Goal: Transaction & Acquisition: Purchase product/service

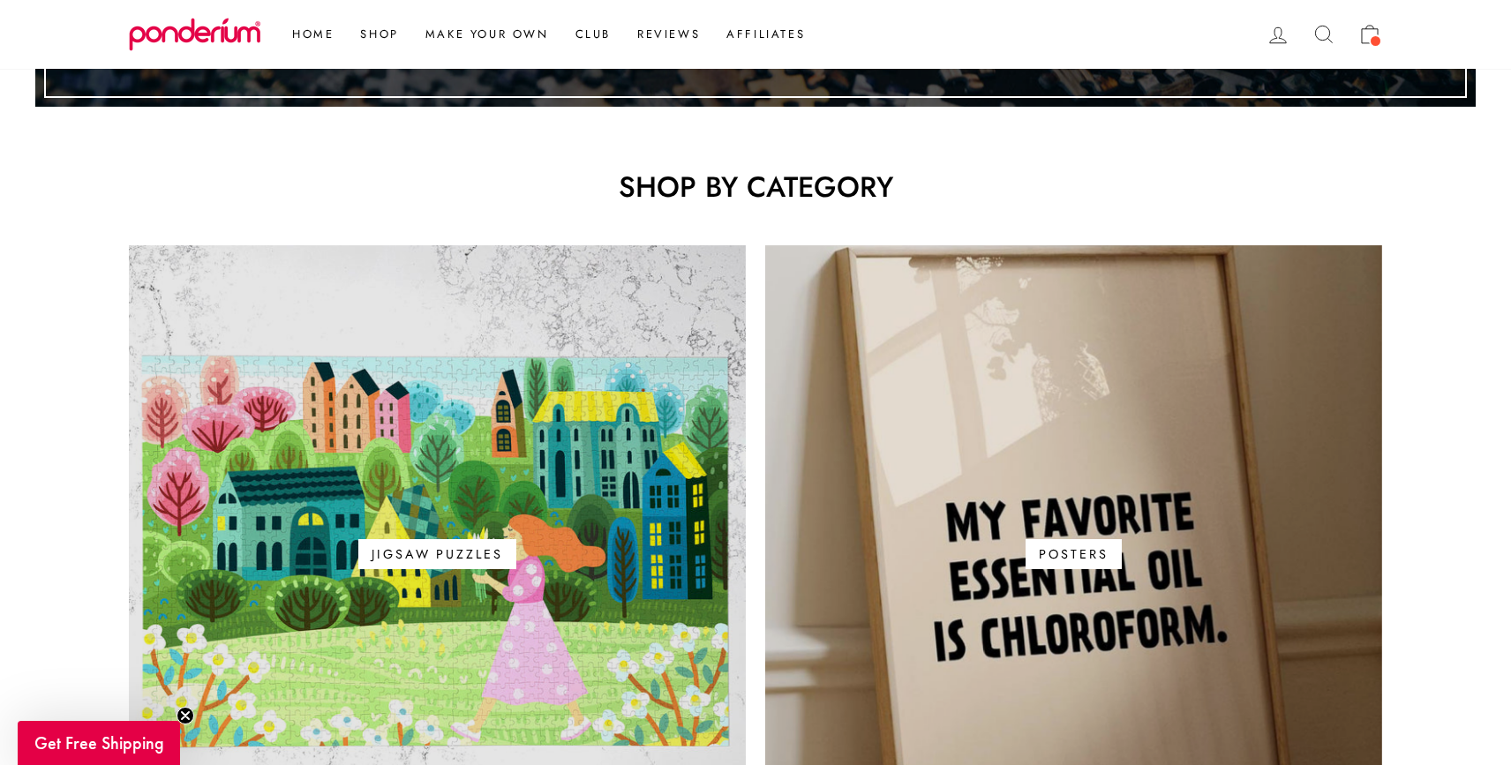
scroll to position [959, 0]
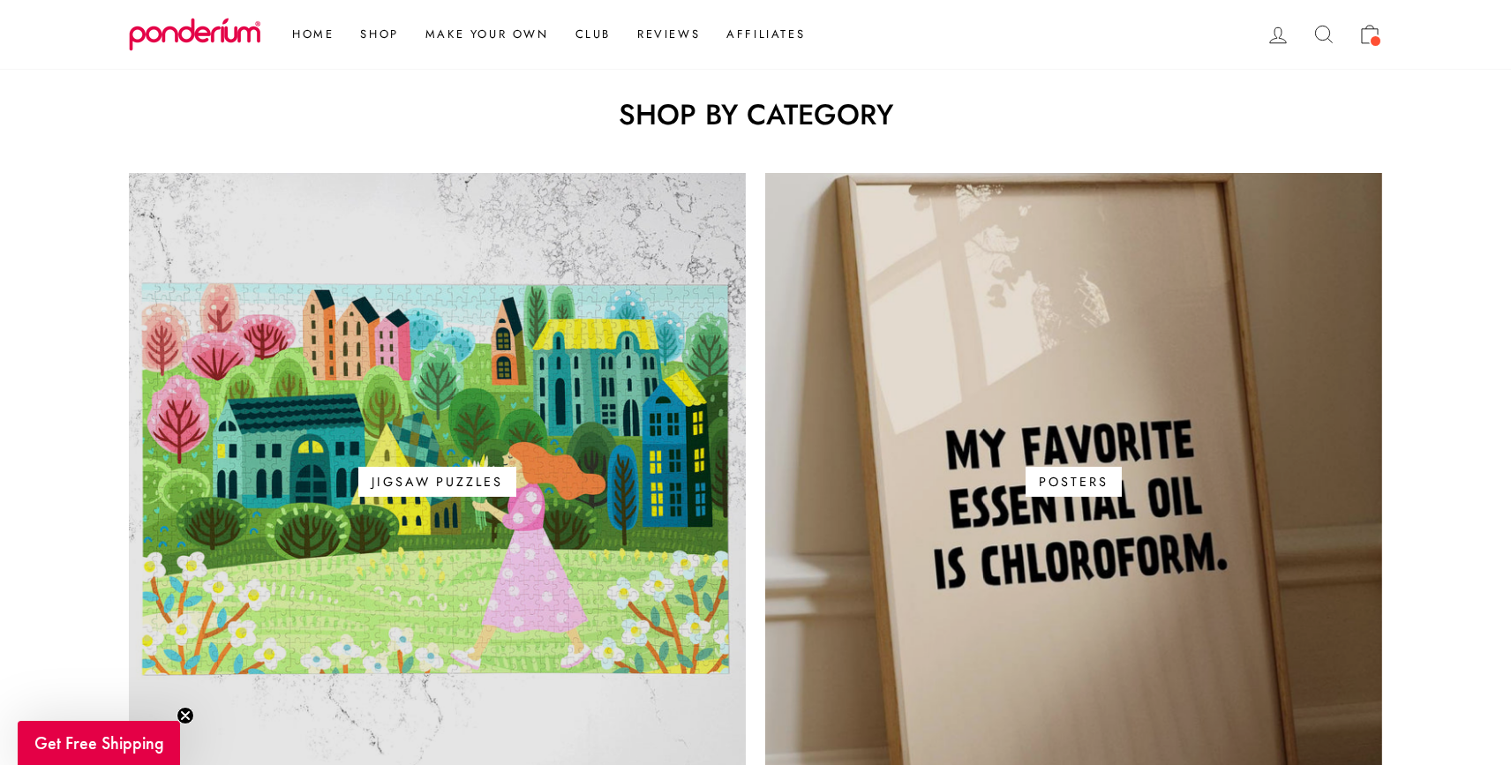
click at [971, 405] on link "Posters" at bounding box center [1073, 481] width 617 height 617
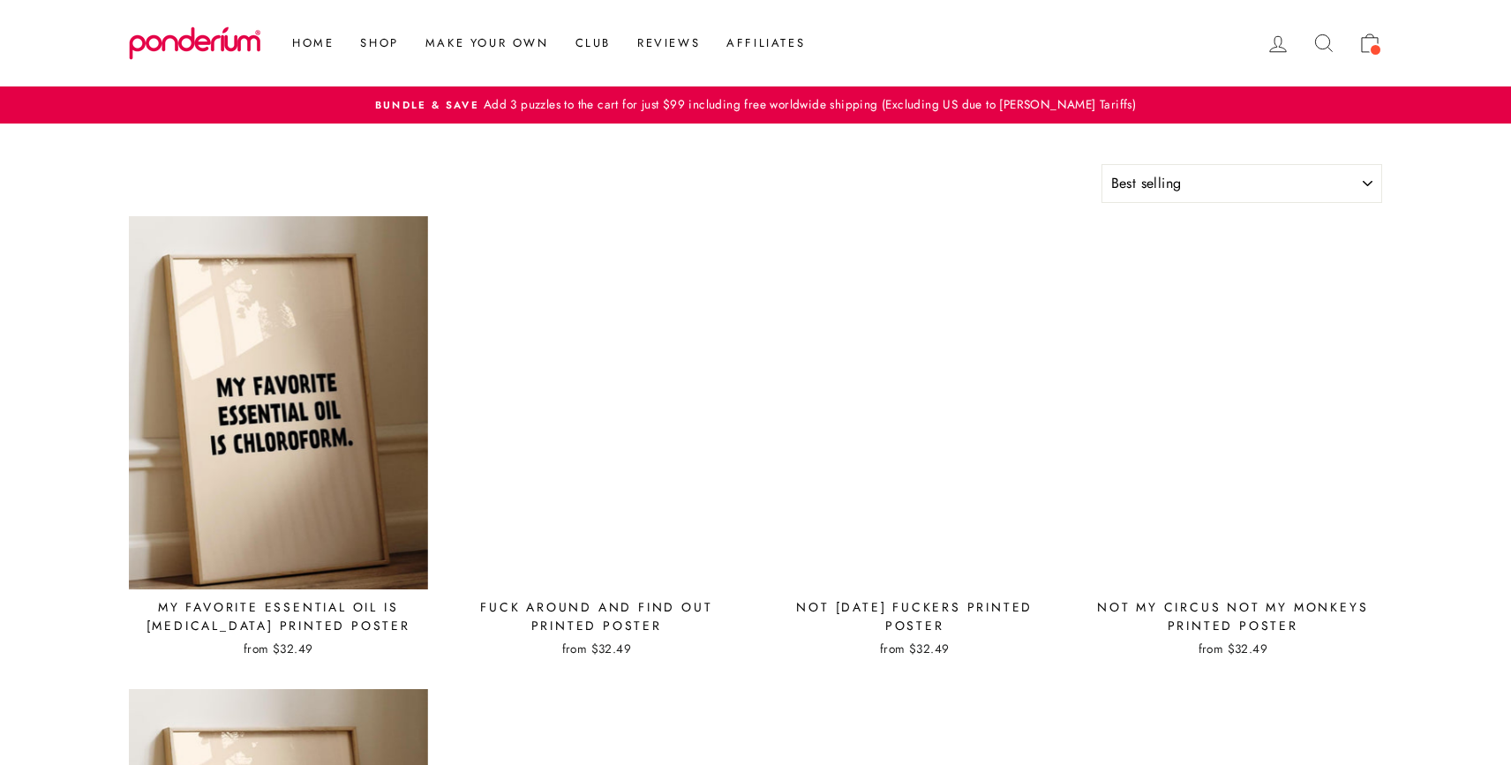
select select "best-selling"
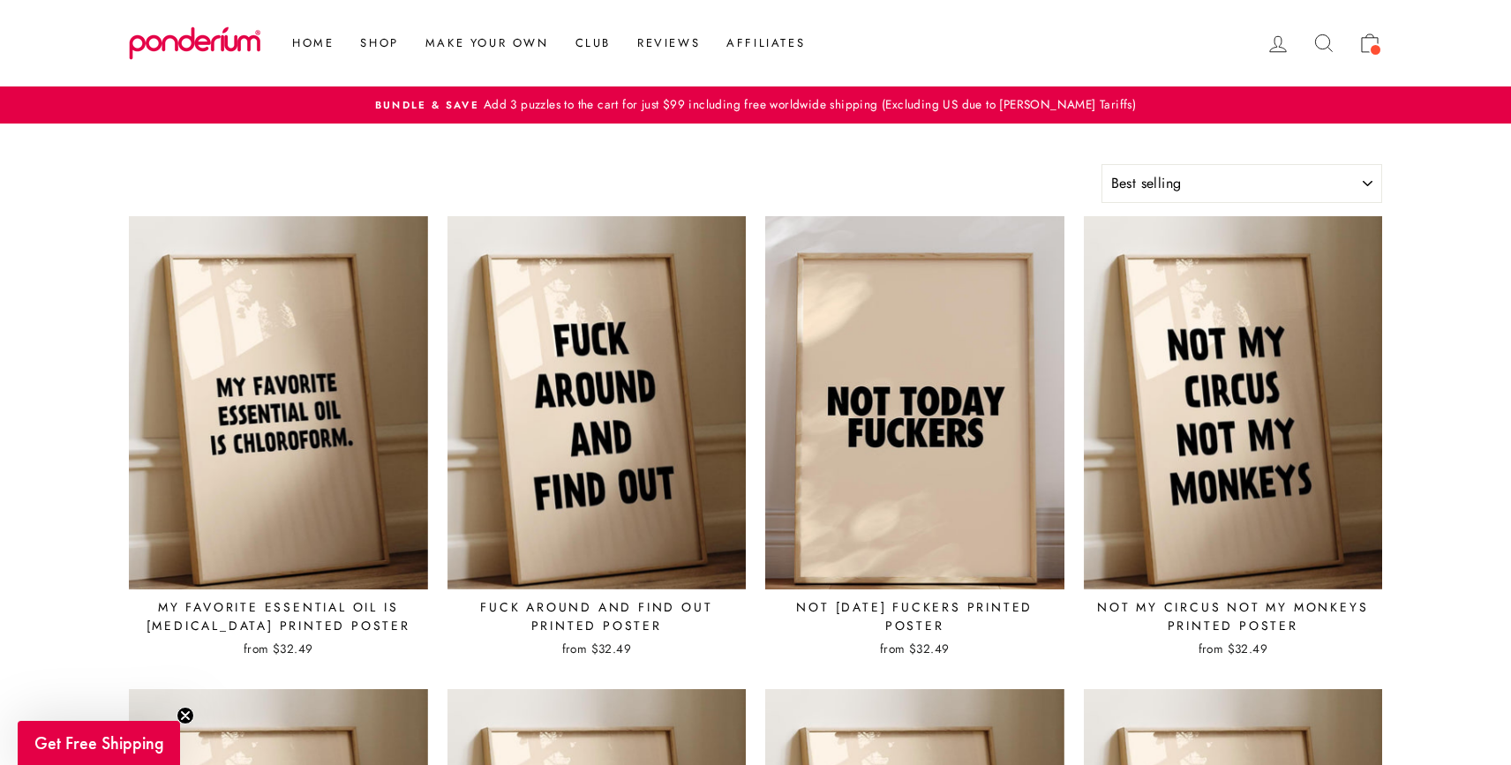
click at [893, 365] on img at bounding box center [914, 402] width 301 height 375
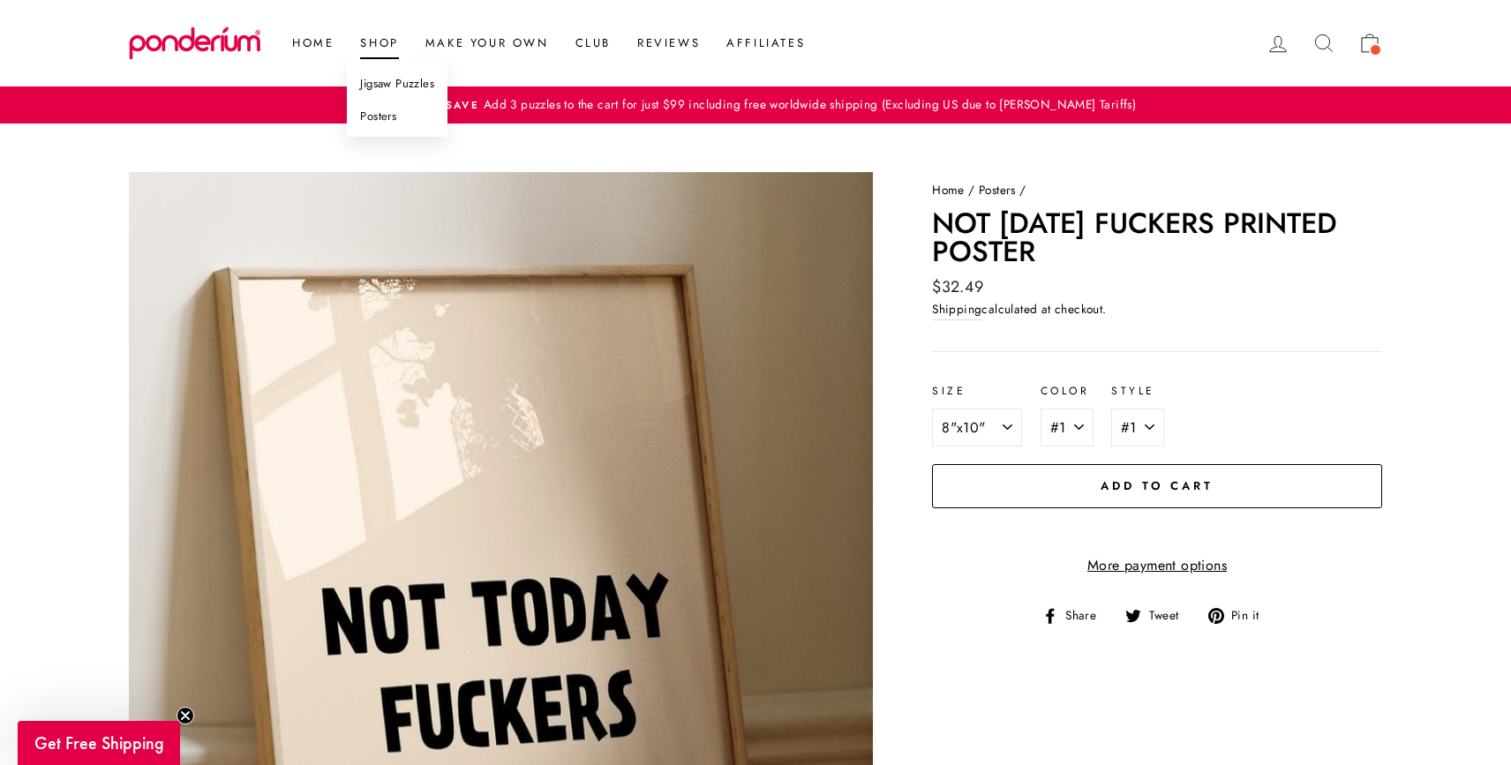
click at [381, 108] on link "Posters" at bounding box center [397, 117] width 101 height 33
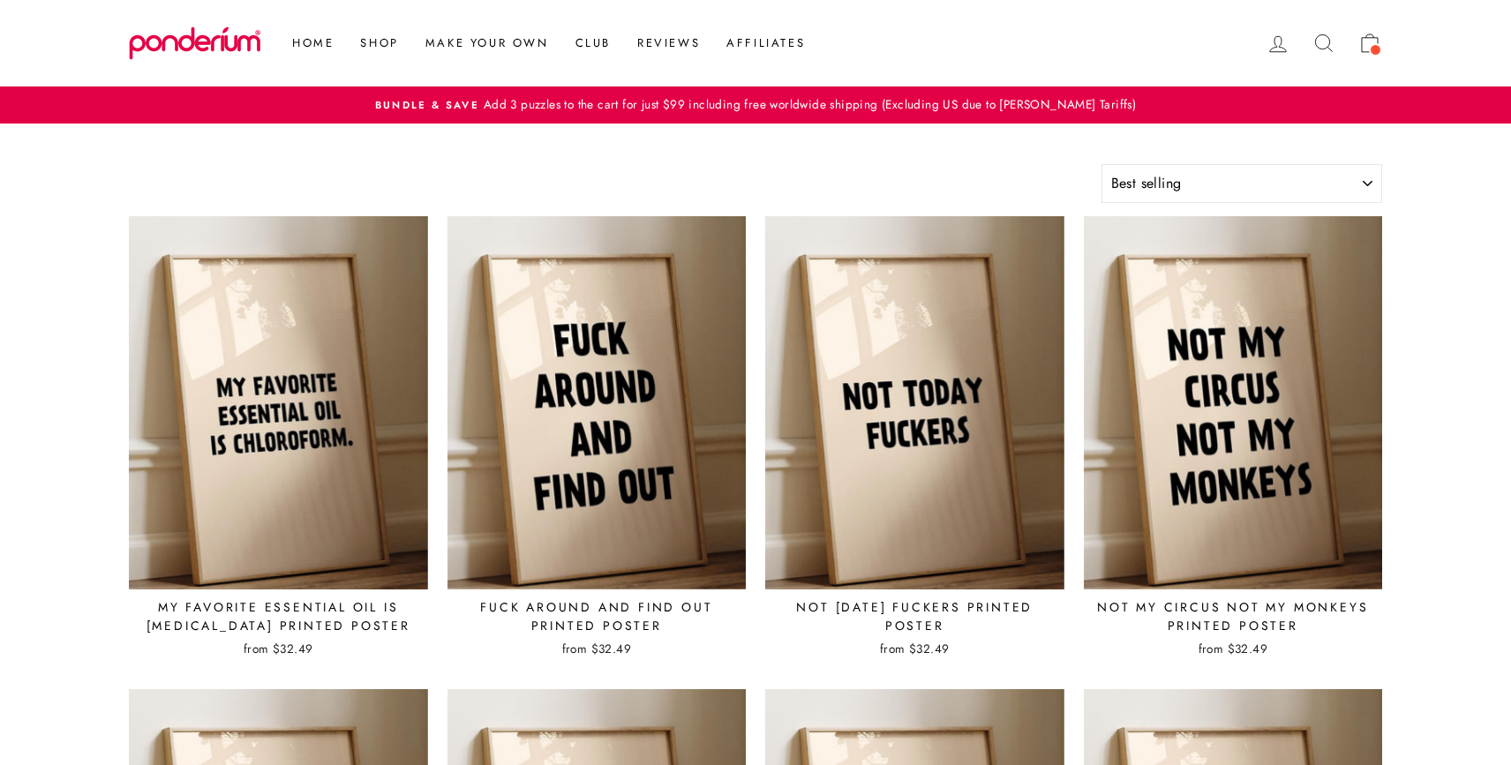
select select "best-selling"
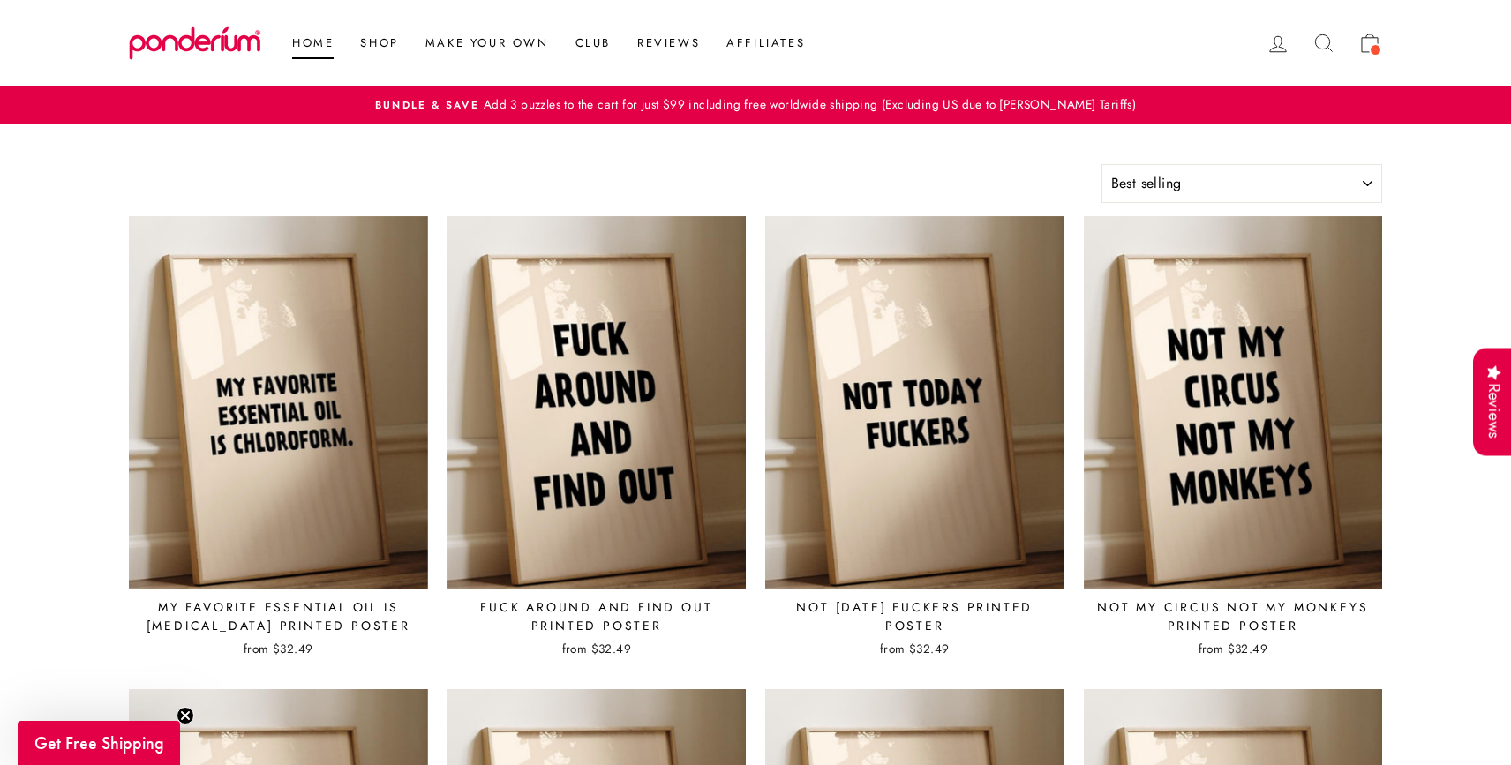
click at [320, 41] on link "Home" at bounding box center [313, 43] width 68 height 32
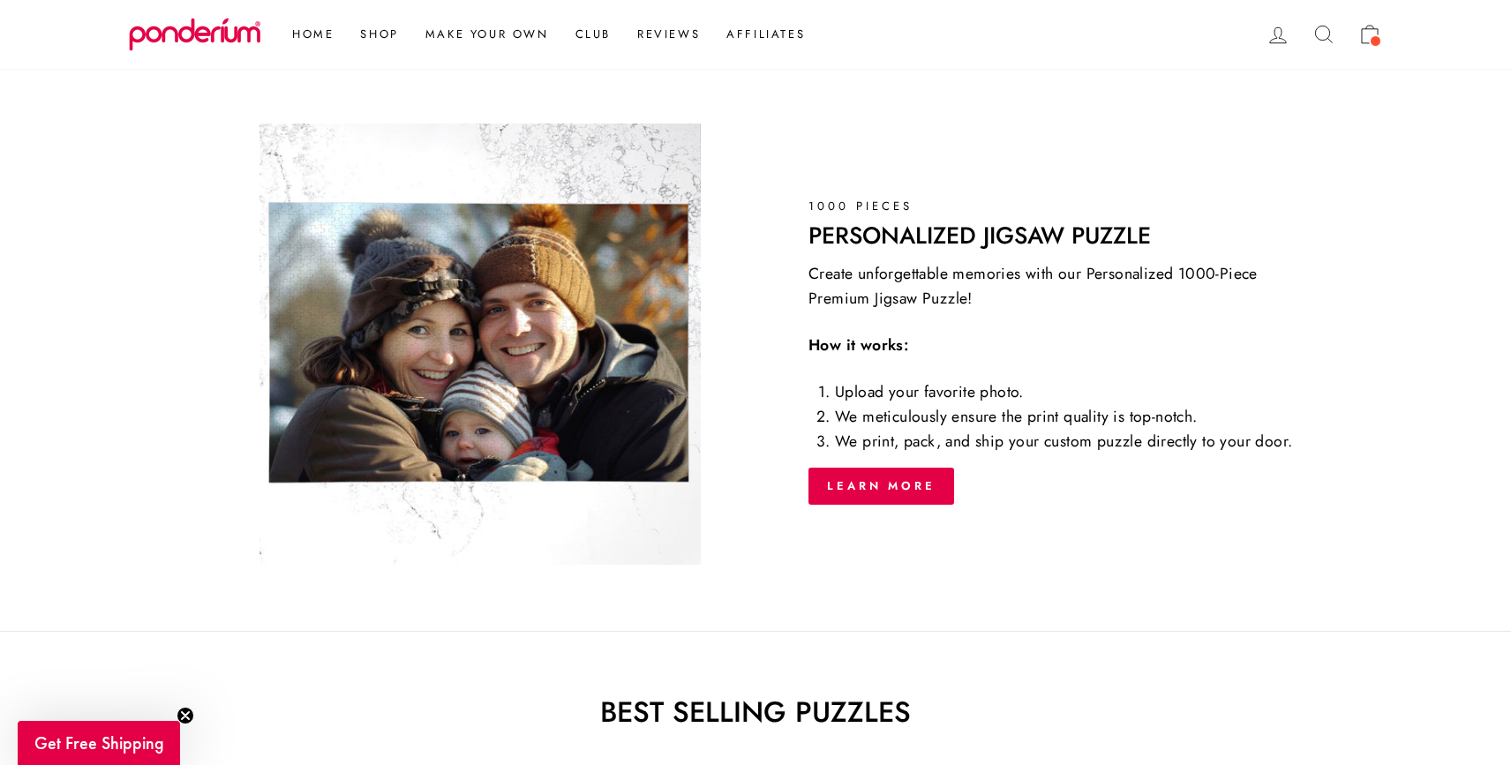
scroll to position [1810, 0]
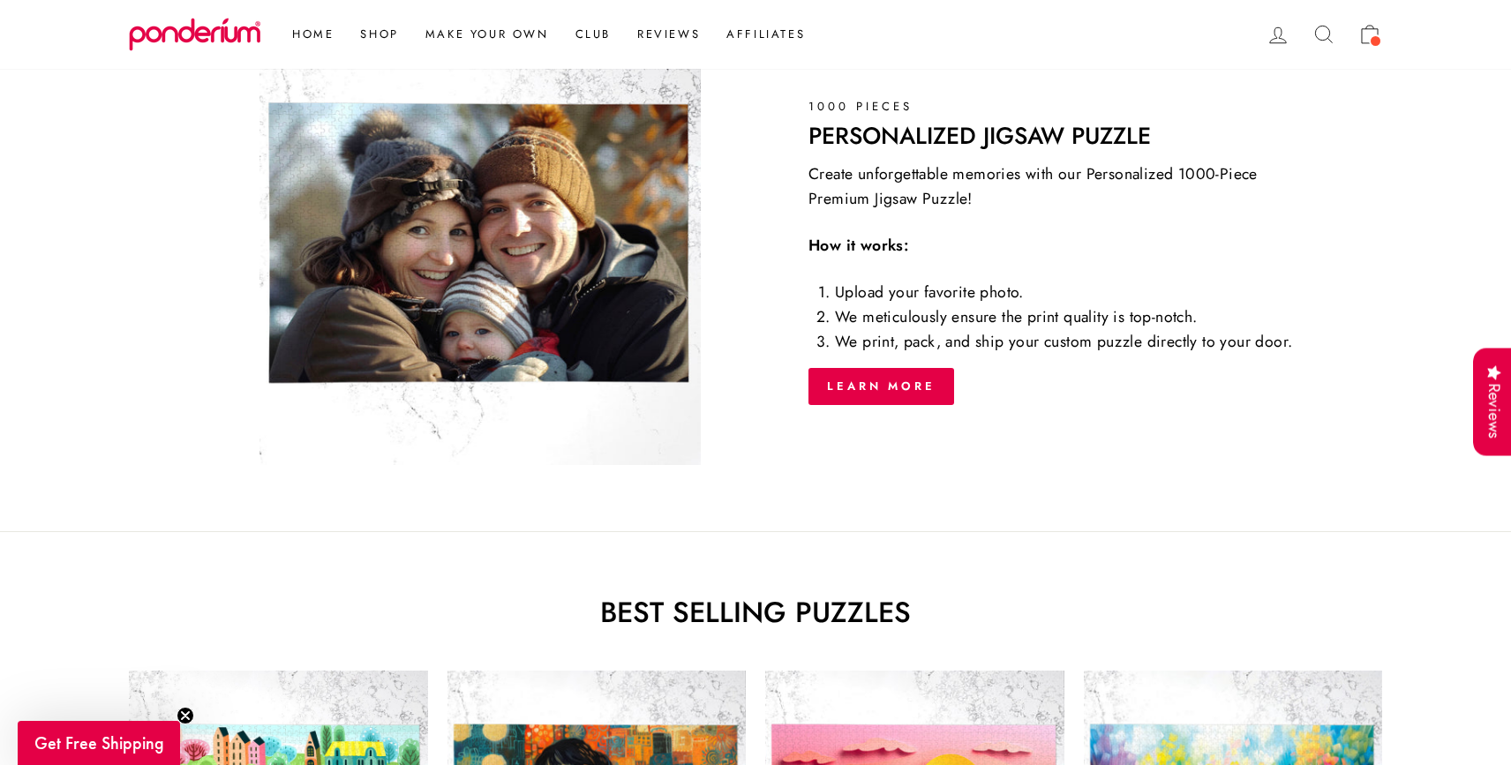
click at [577, 280] on img at bounding box center [480, 244] width 441 height 441
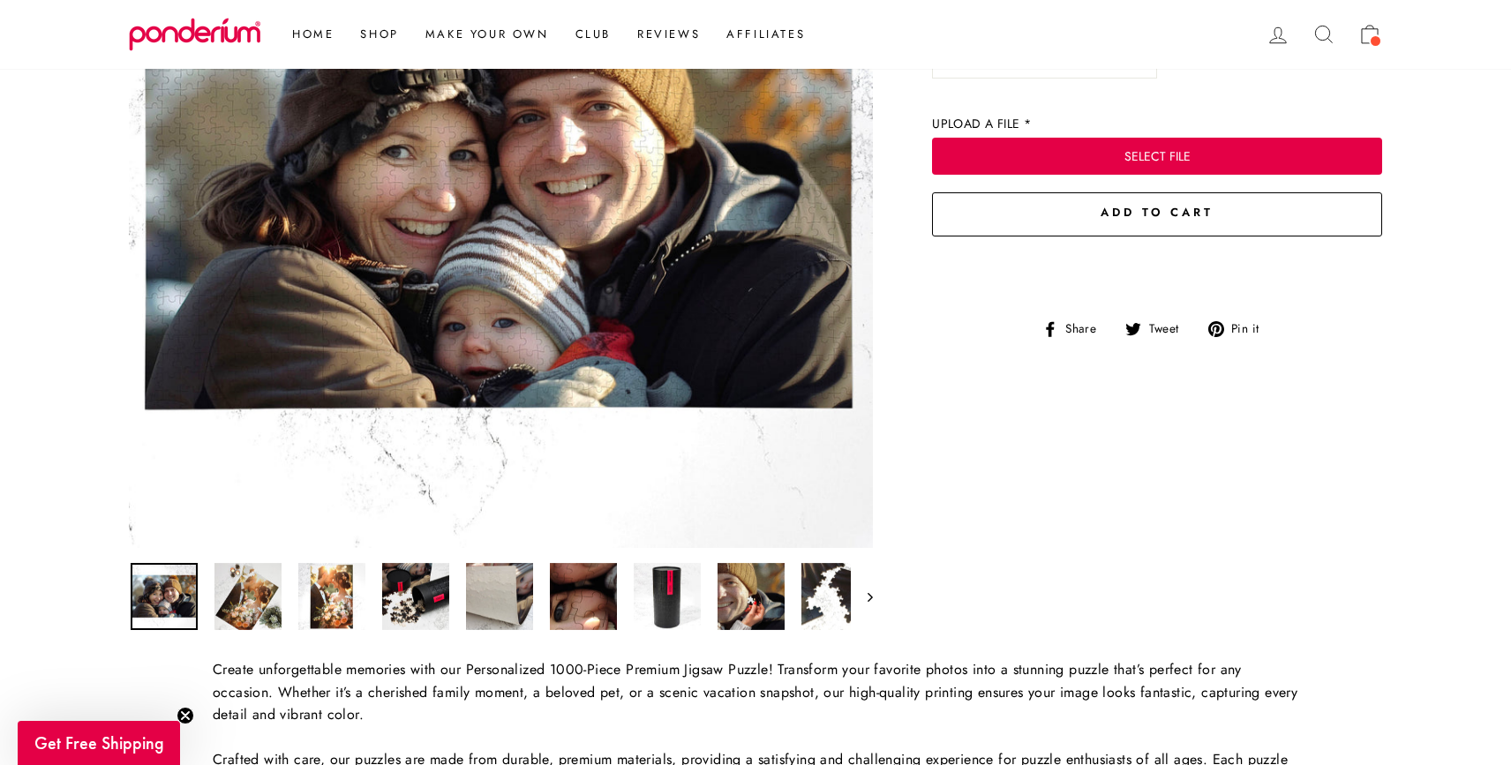
scroll to position [72, 0]
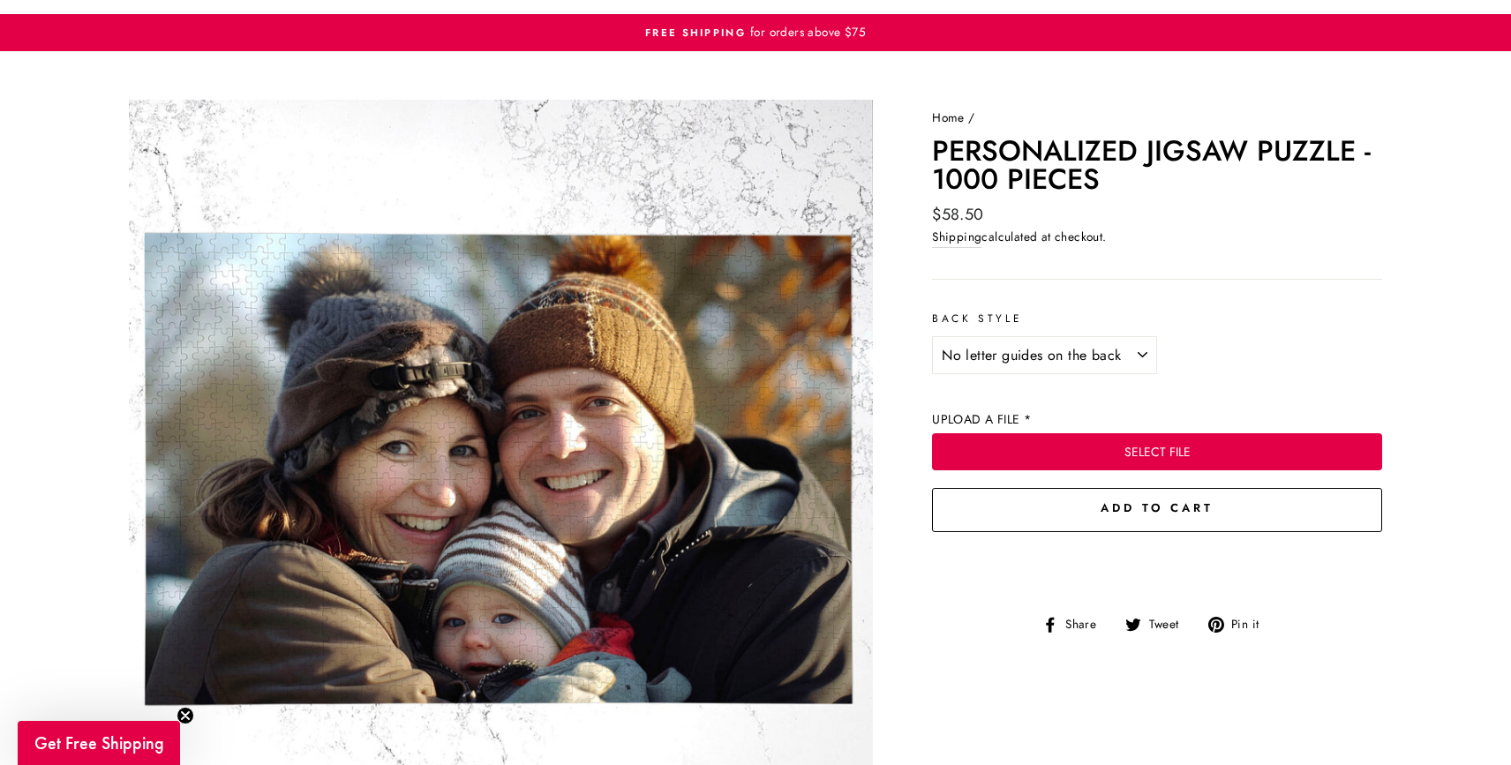
click at [1145, 434] on button "SELECT FILE" at bounding box center [1157, 451] width 450 height 37
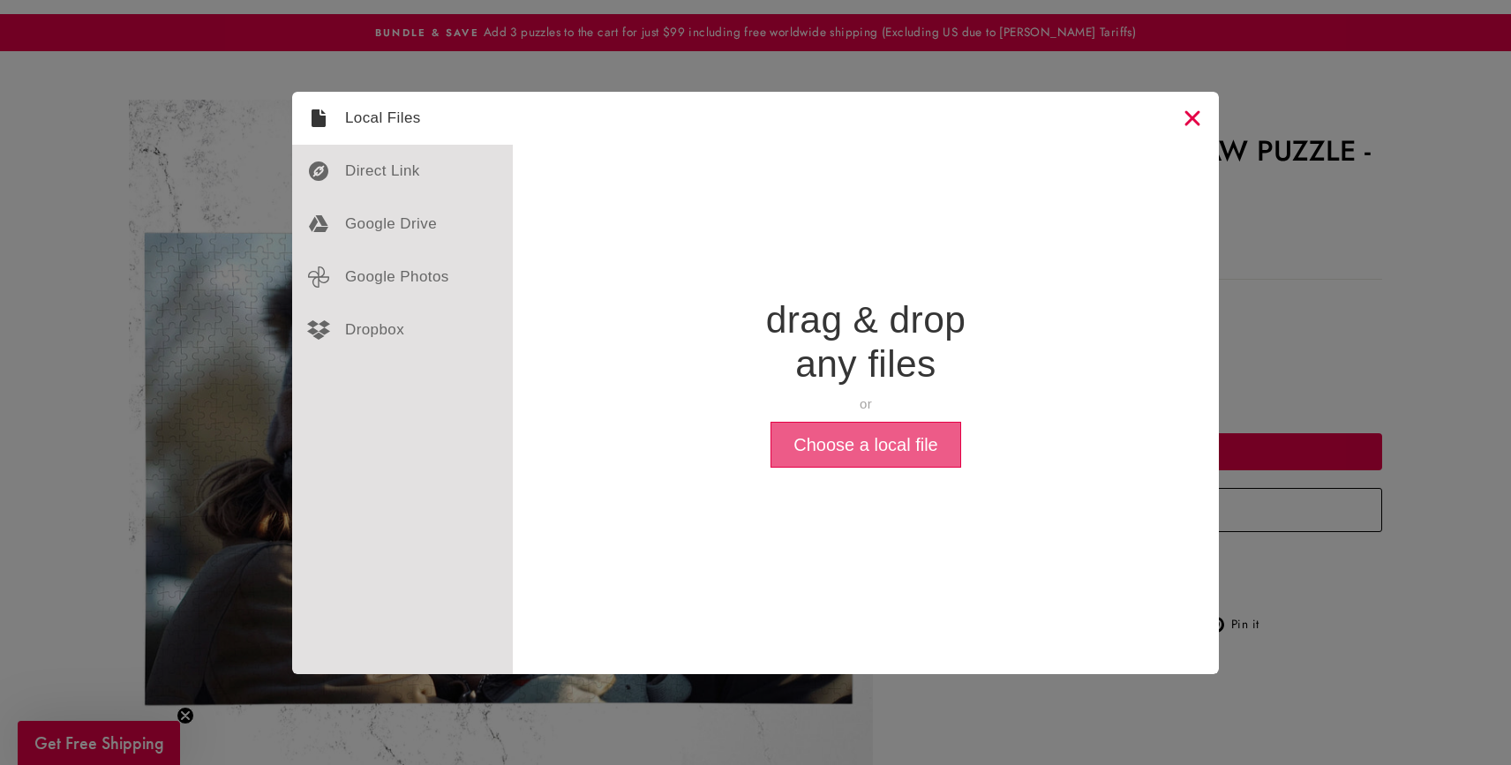
click at [837, 441] on button "Choose a local file" at bounding box center [866, 445] width 190 height 46
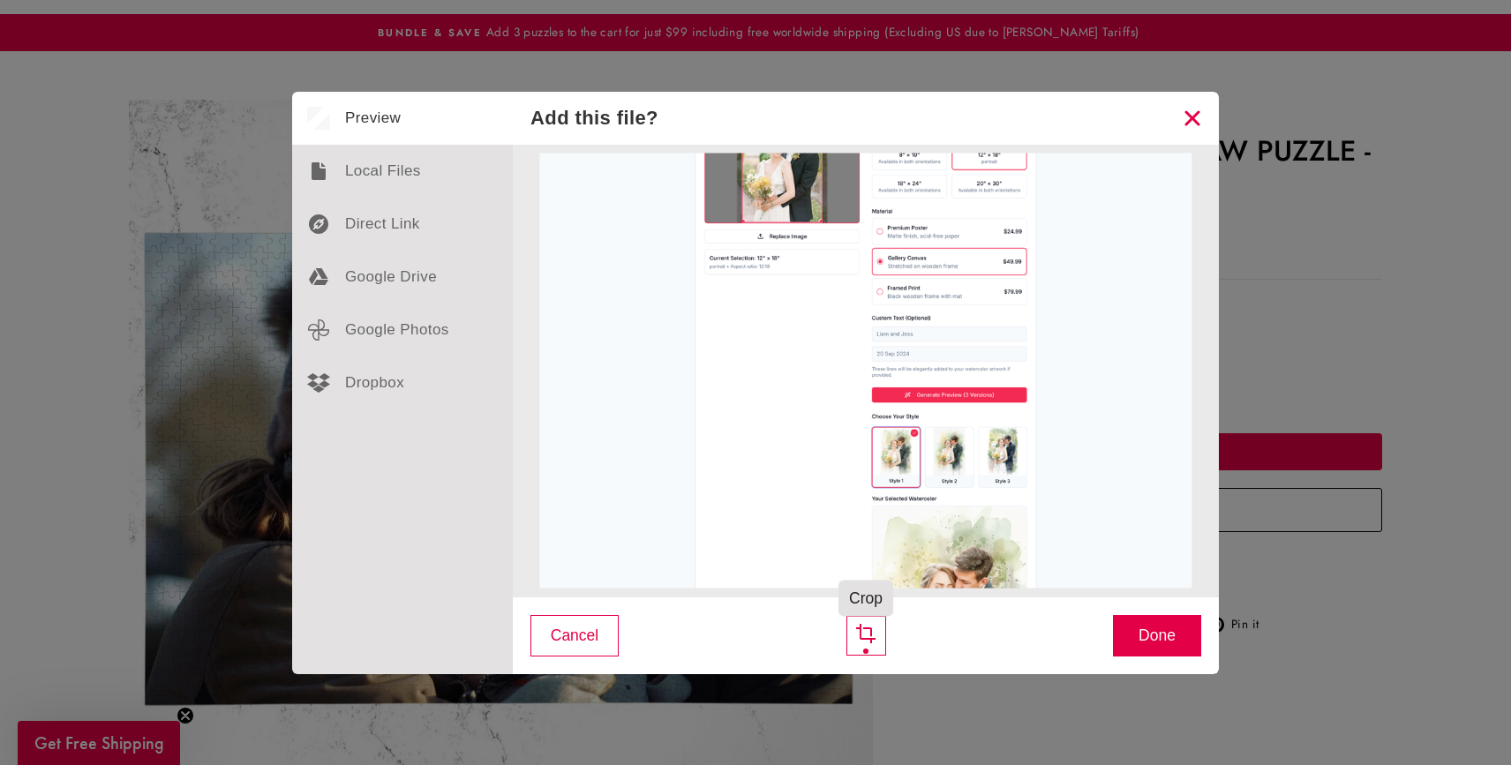
click at [862, 628] on div "Crop" at bounding box center [866, 636] width 40 height 40
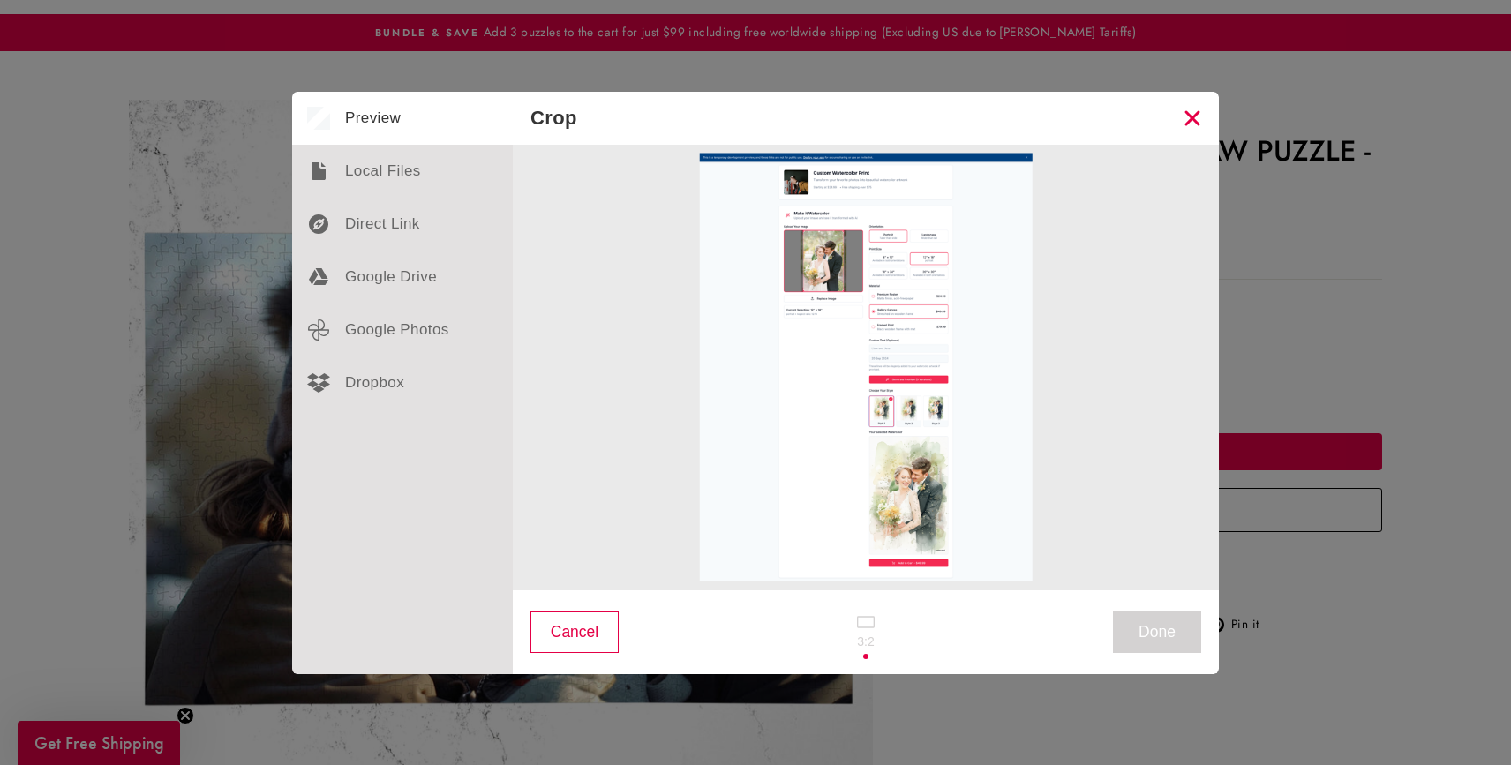
click at [862, 628] on div at bounding box center [865, 632] width 53 height 57
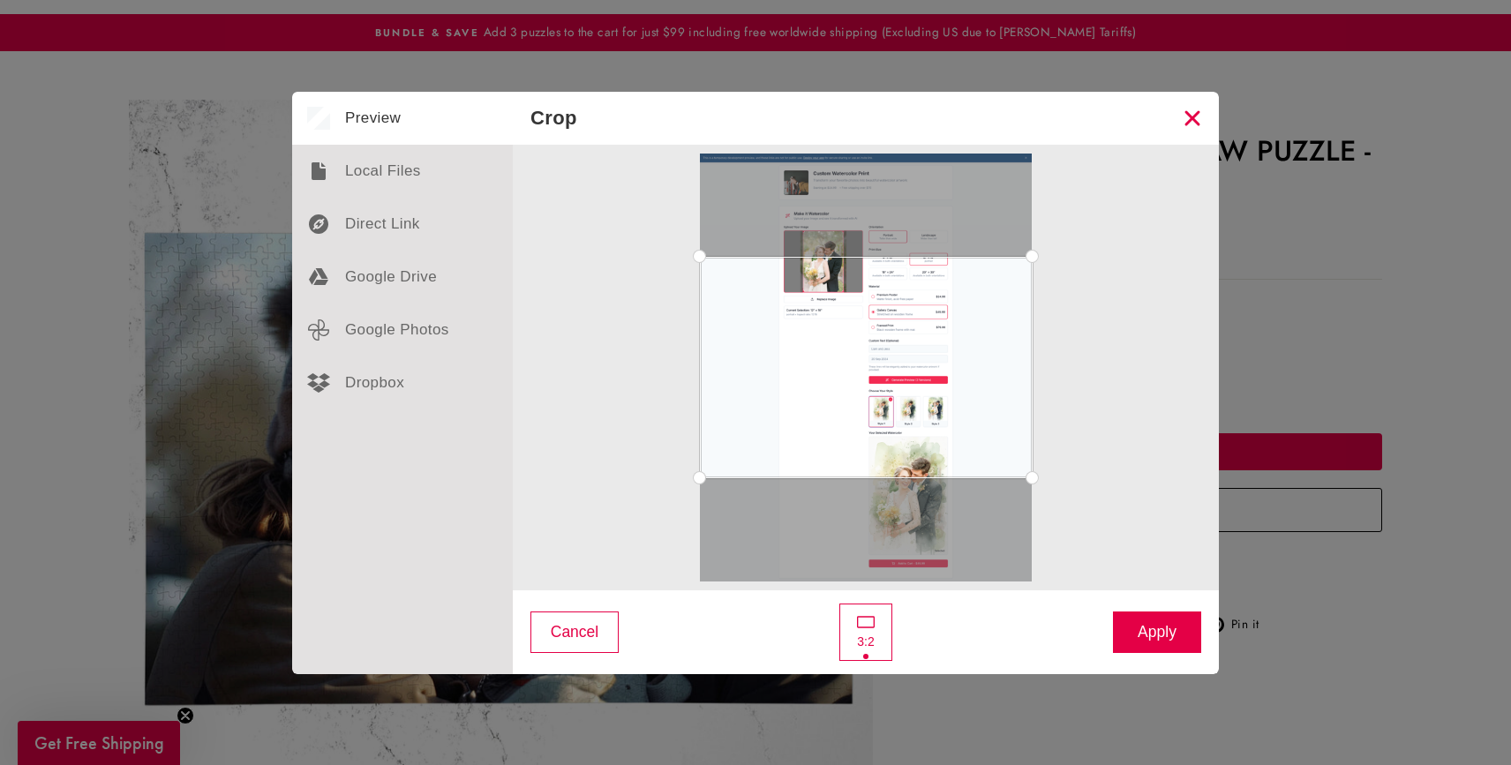
click at [862, 637] on div at bounding box center [865, 632] width 53 height 57
click at [877, 628] on div at bounding box center [865, 632] width 53 height 57
click at [863, 623] on div at bounding box center [866, 621] width 18 height 11
drag, startPoint x: 1033, startPoint y: 257, endPoint x: 1015, endPoint y: 139, distance: 118.7
click at [1015, 139] on div "Crop Cancel Apply" at bounding box center [866, 383] width 706 height 583
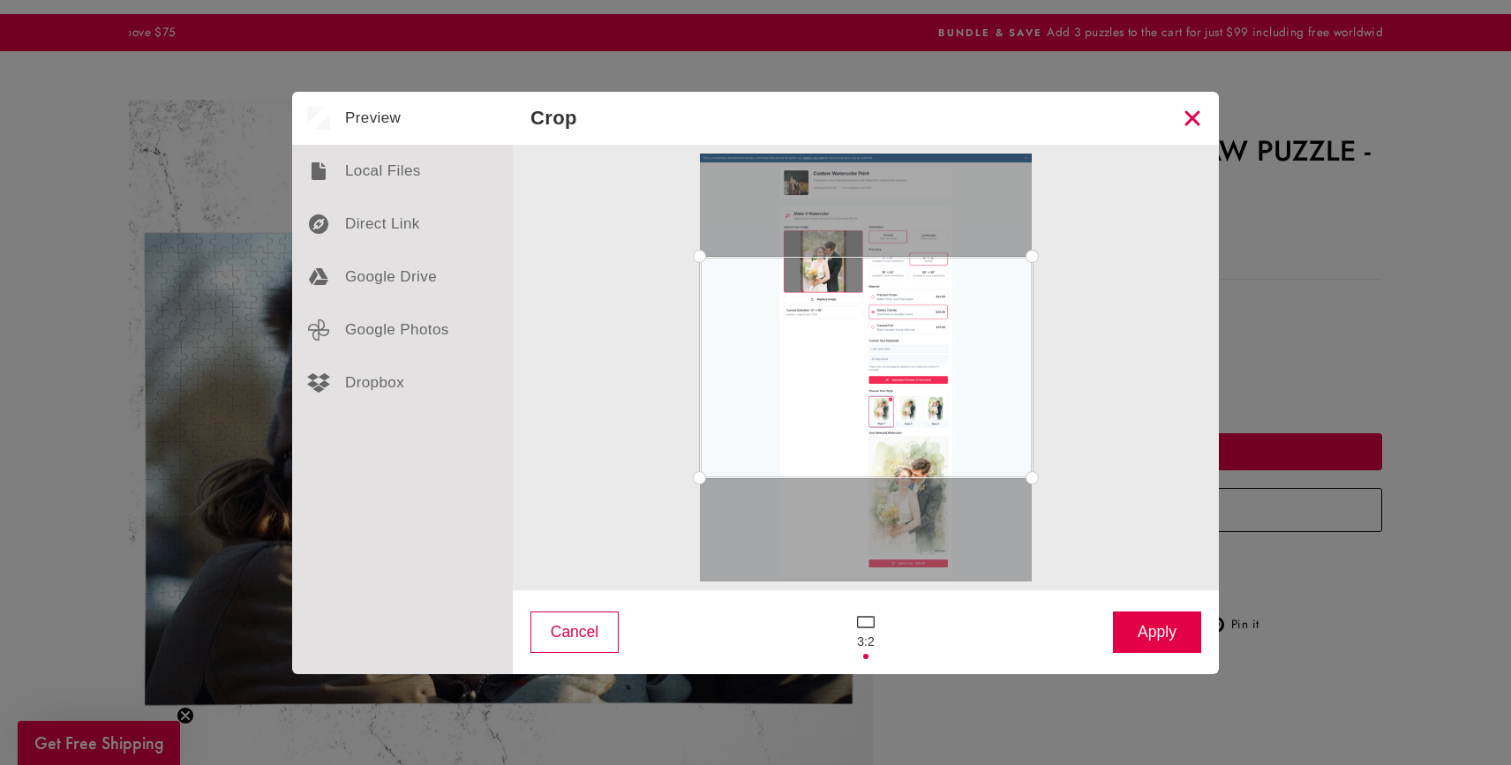
drag, startPoint x: 1033, startPoint y: 475, endPoint x: 917, endPoint y: 581, distance: 156.8
click at [916, 582] on div at bounding box center [866, 368] width 333 height 428
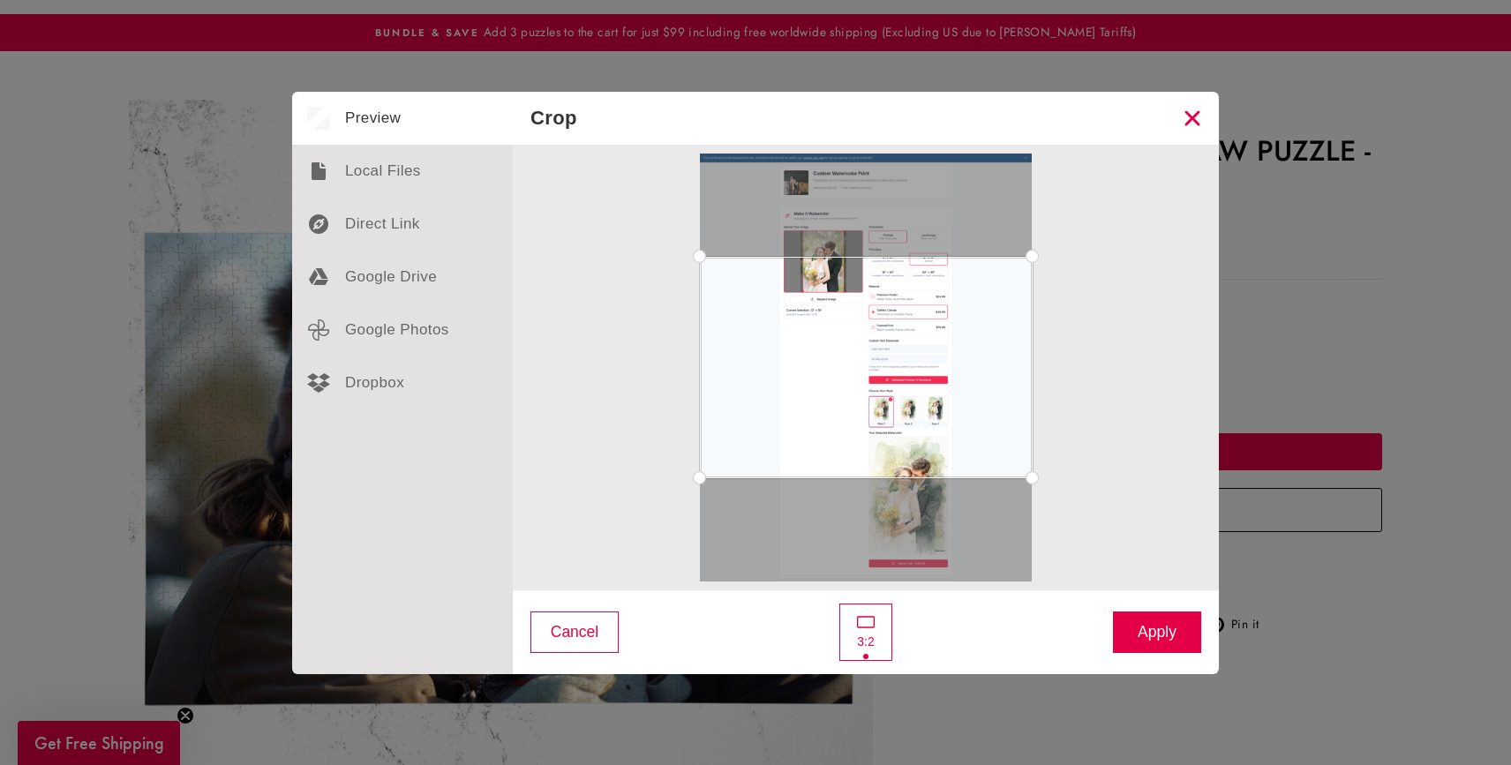
click at [864, 621] on div at bounding box center [866, 621] width 18 height 11
drag, startPoint x: 1145, startPoint y: 634, endPoint x: 984, endPoint y: 341, distance: 334.2
click at [984, 342] on div "Crop Cancel Apply" at bounding box center [866, 383] width 706 height 583
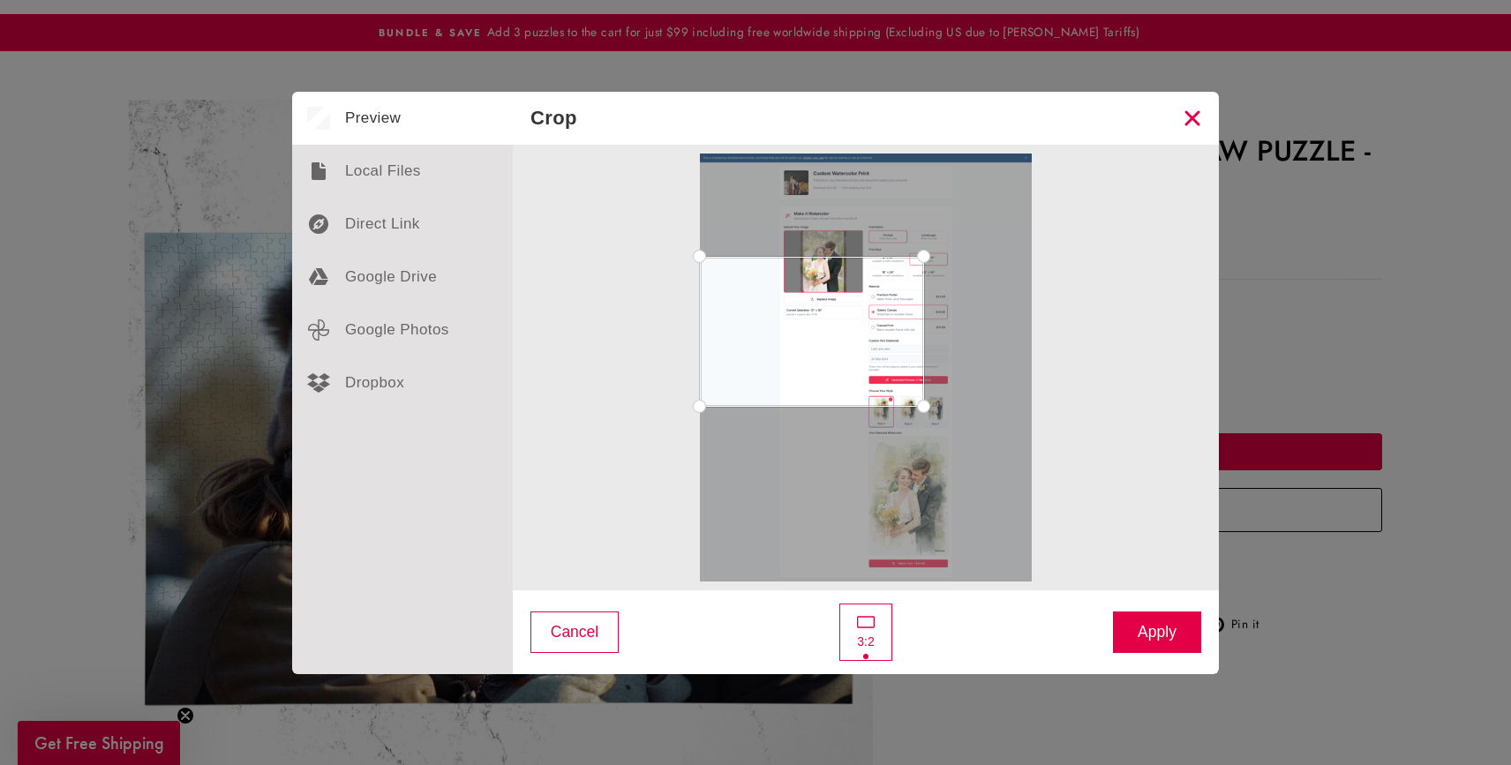
drag, startPoint x: 1028, startPoint y: 478, endPoint x: 940, endPoint y: 305, distance: 194.2
click at [936, 316] on div at bounding box center [866, 368] width 333 height 428
drag, startPoint x: 940, startPoint y: 305, endPoint x: 1072, endPoint y: 463, distance: 205.5
click at [1072, 463] on div at bounding box center [865, 368] width 671 height 428
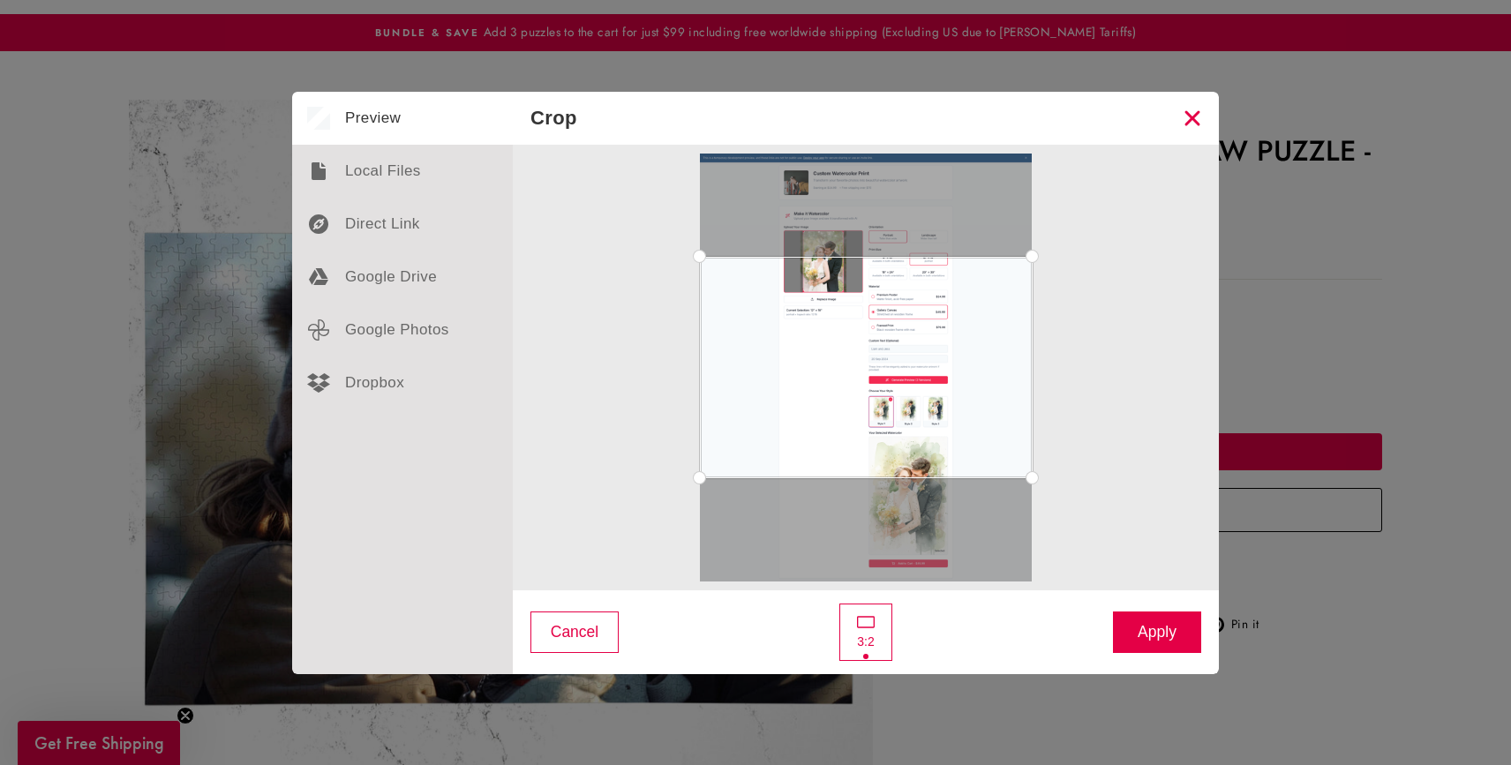
drag, startPoint x: 931, startPoint y: 415, endPoint x: 1130, endPoint y: 545, distance: 237.2
click at [1130, 545] on div at bounding box center [865, 368] width 671 height 428
drag, startPoint x: 1173, startPoint y: 636, endPoint x: 1157, endPoint y: 630, distance: 17.0
click at [1157, 630] on button "Apply" at bounding box center [1157, 632] width 88 height 41
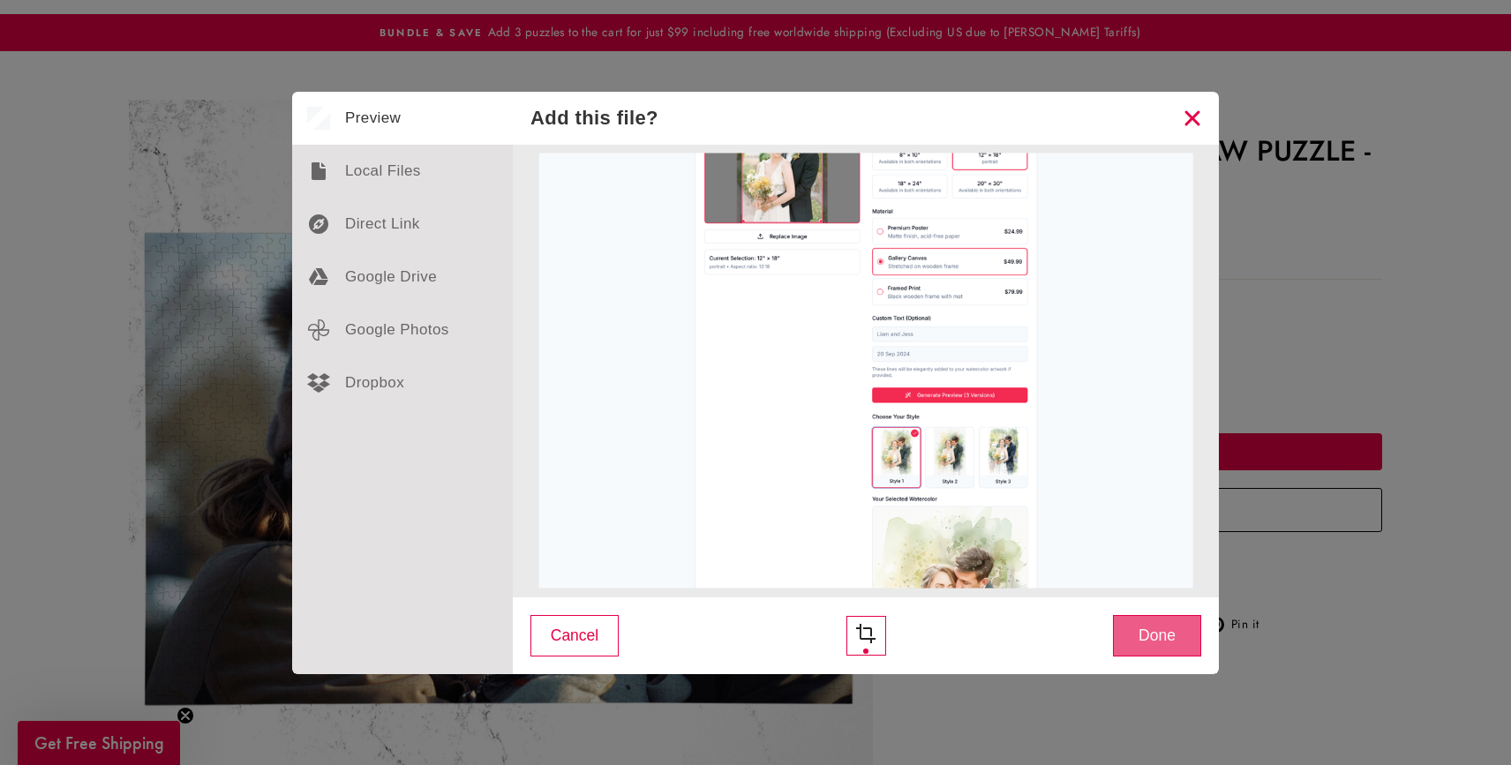
click at [1129, 640] on button "Done" at bounding box center [1157, 635] width 88 height 41
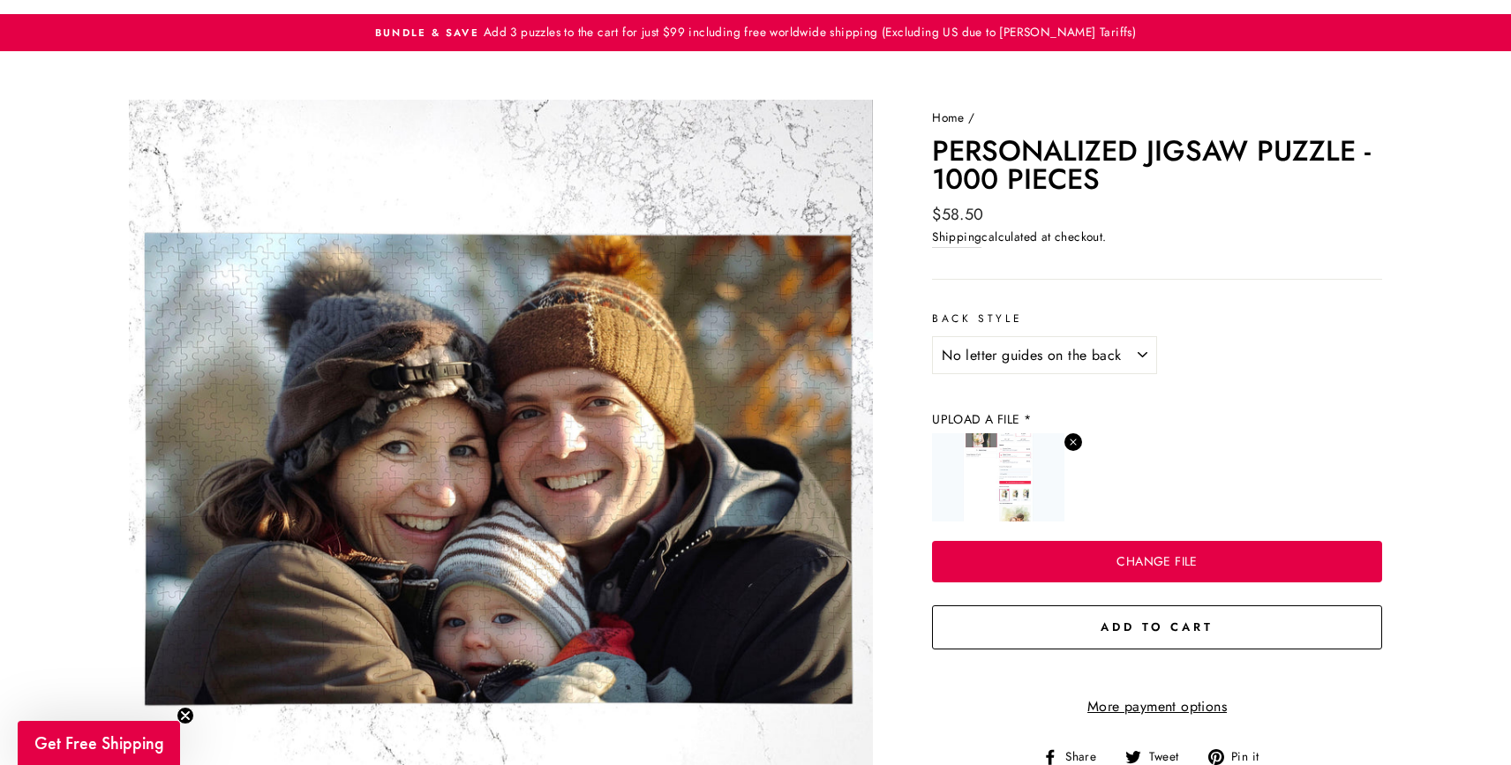
click at [1074, 440] on icon at bounding box center [1074, 442] width 6 height 6
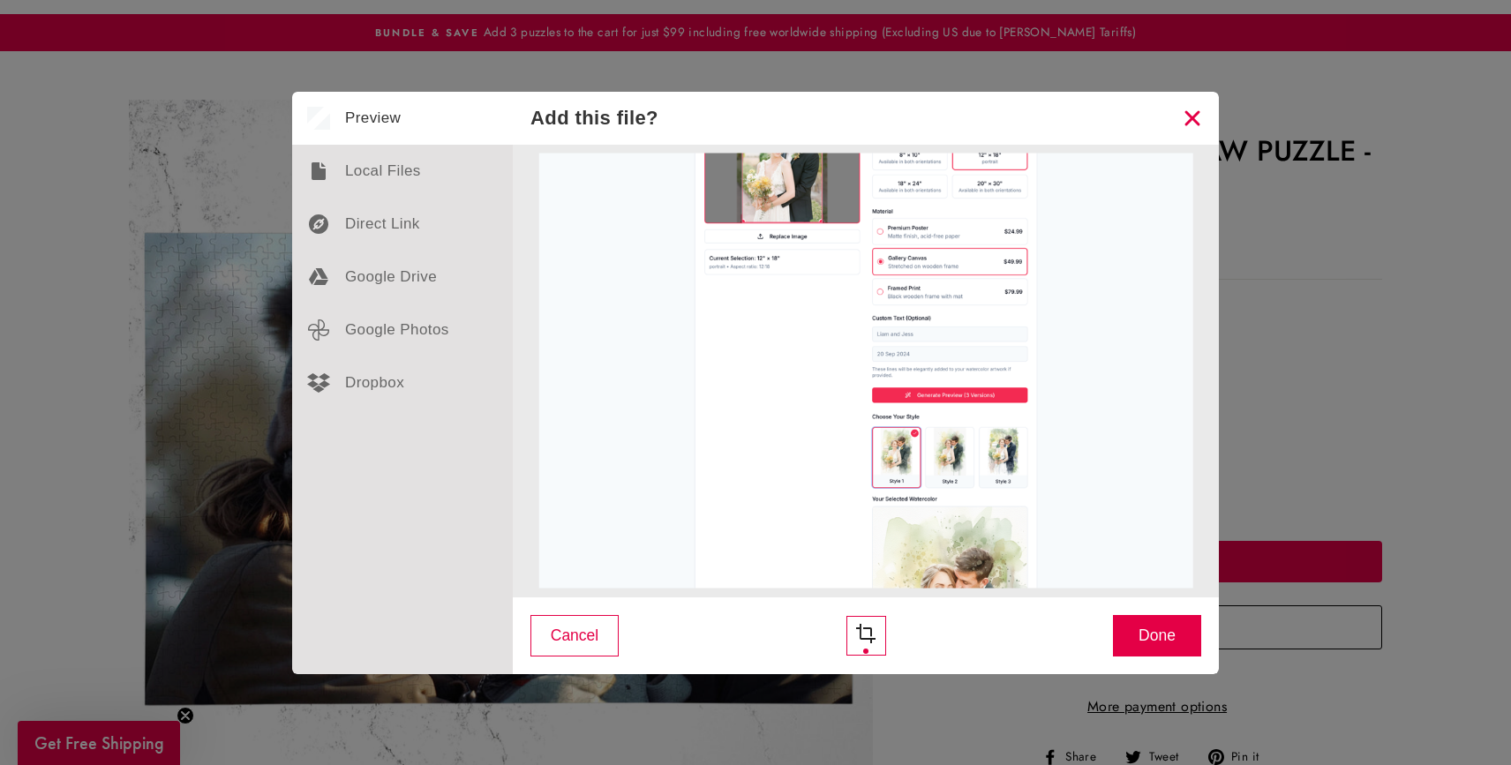
click at [1191, 122] on button "Close" at bounding box center [1192, 118] width 53 height 53
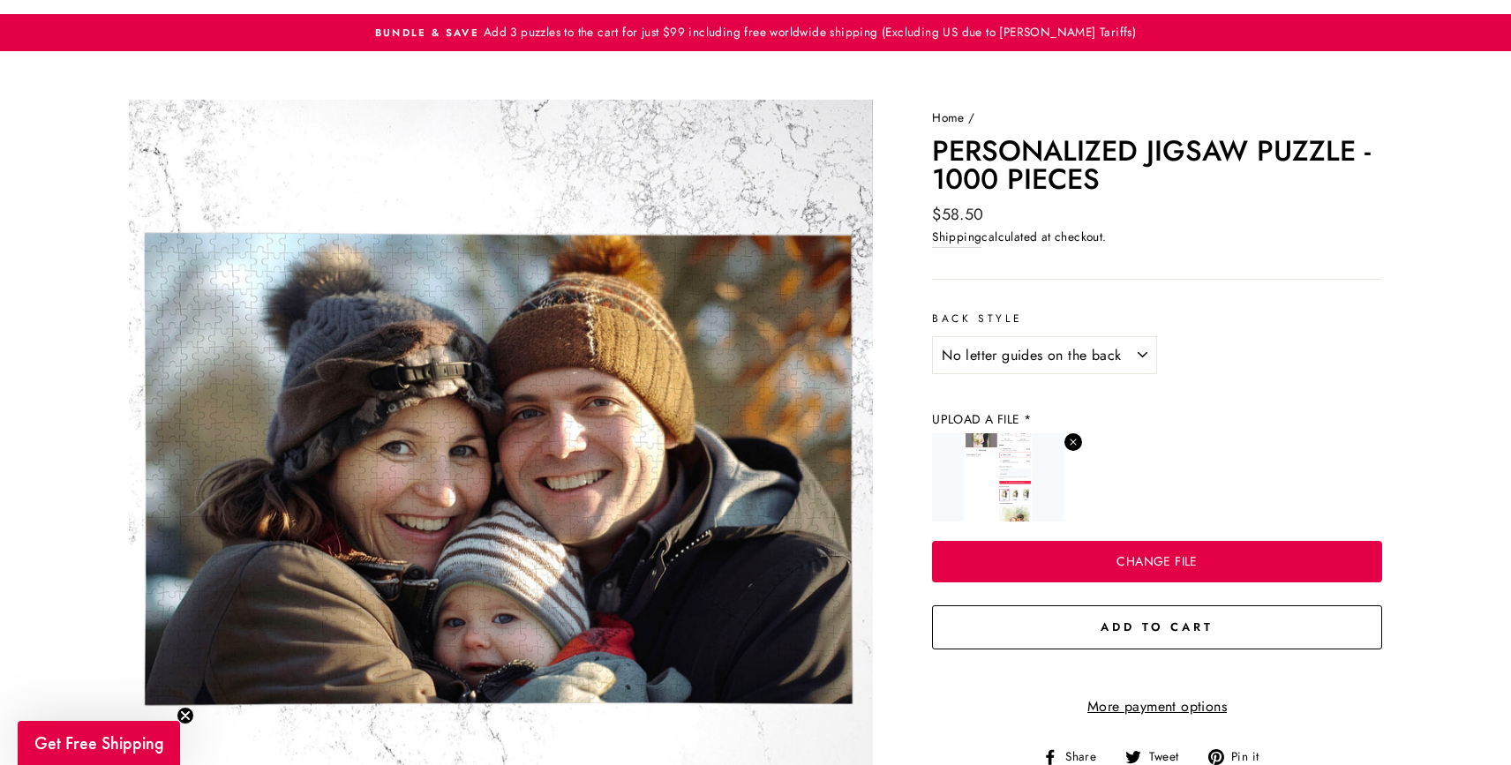
click at [996, 460] on img at bounding box center [998, 477] width 132 height 88
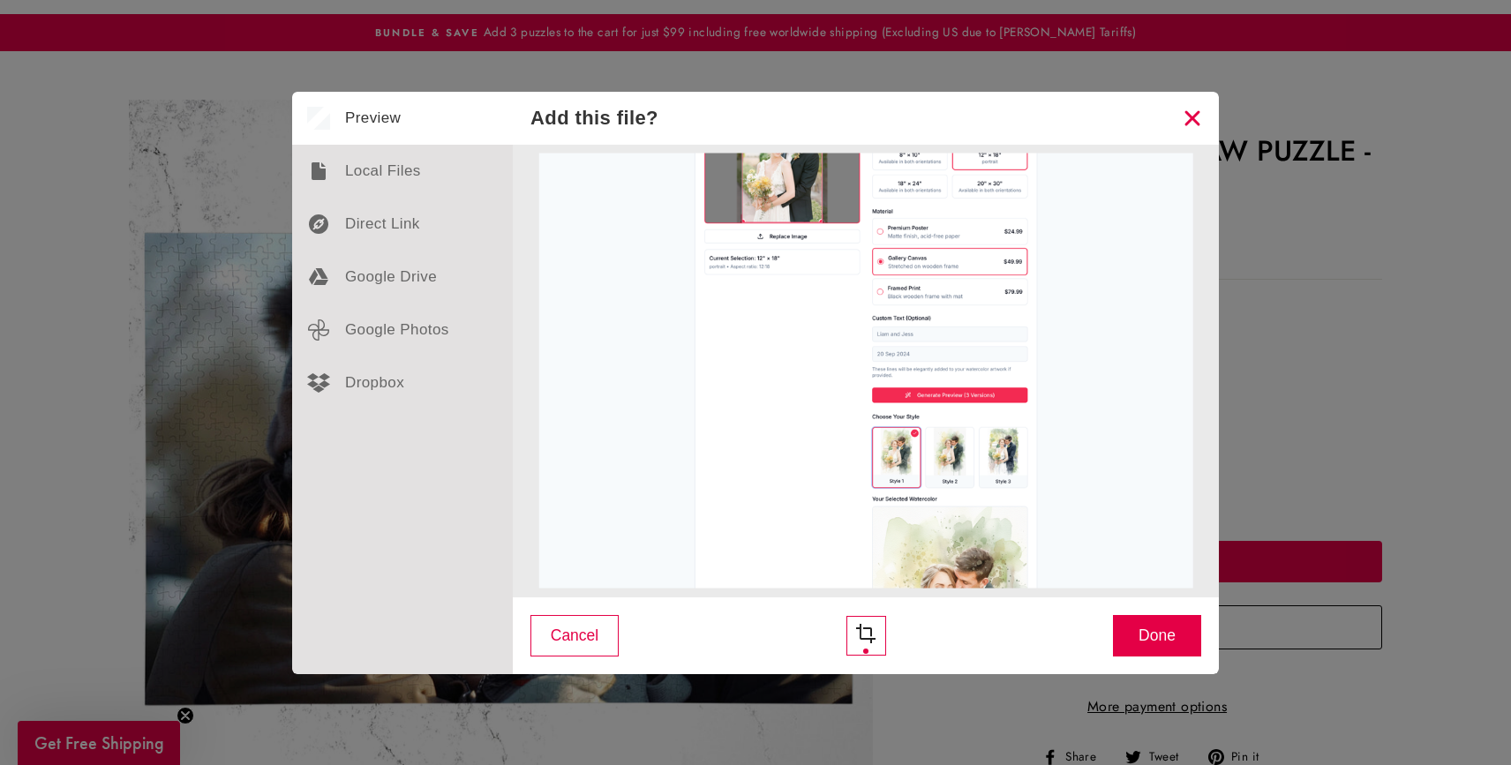
click at [1186, 119] on button "Close" at bounding box center [1192, 118] width 53 height 53
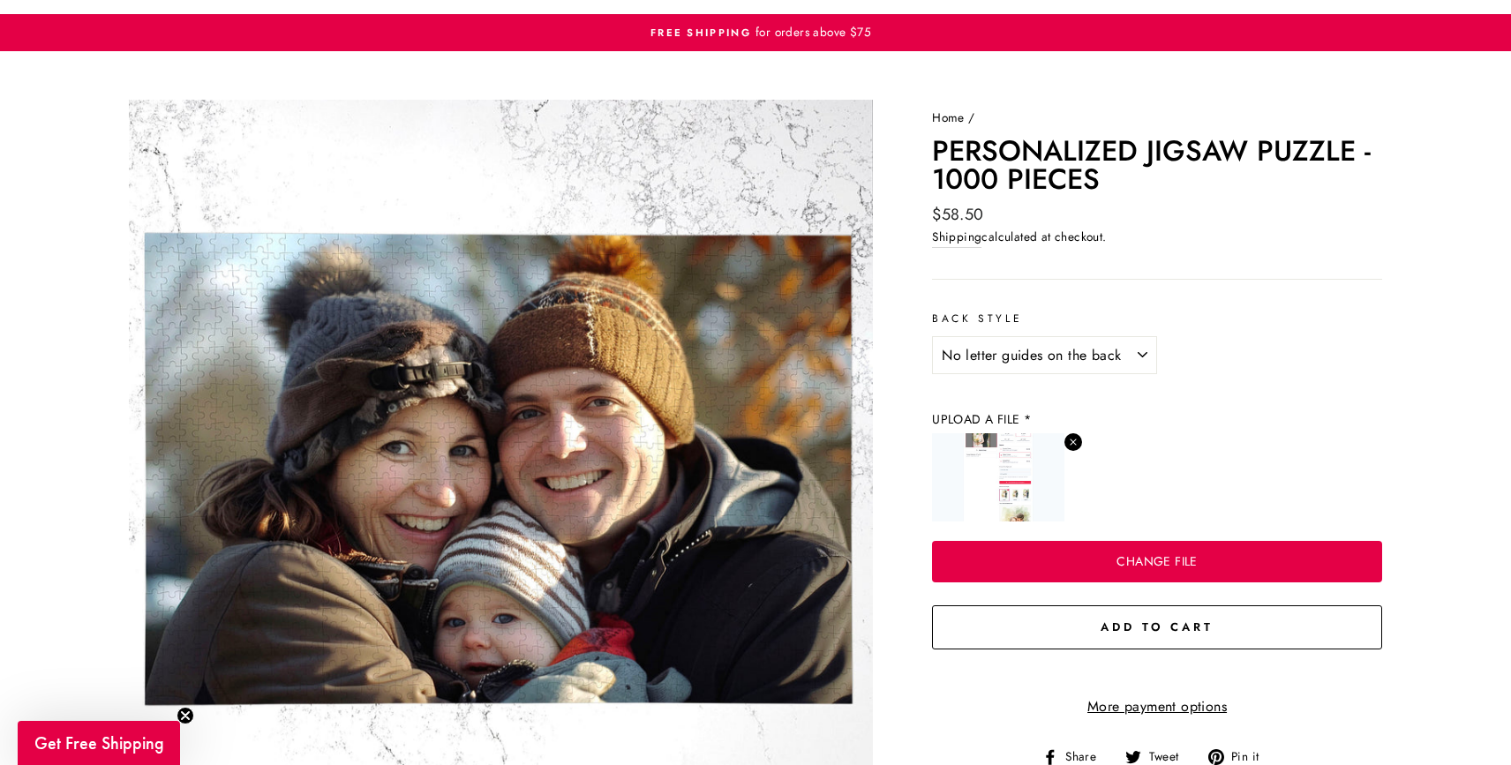
scroll to position [0, 0]
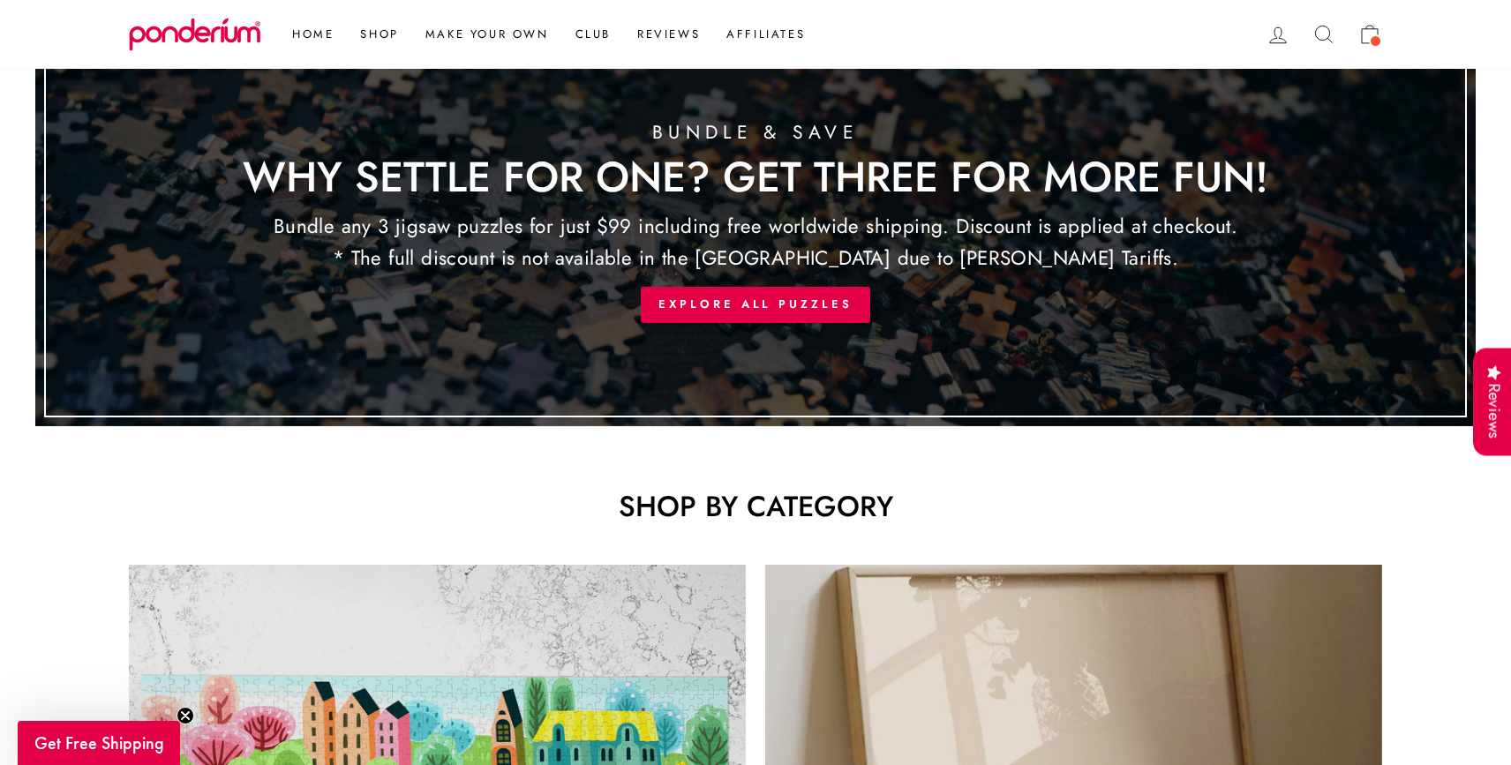
scroll to position [367, 0]
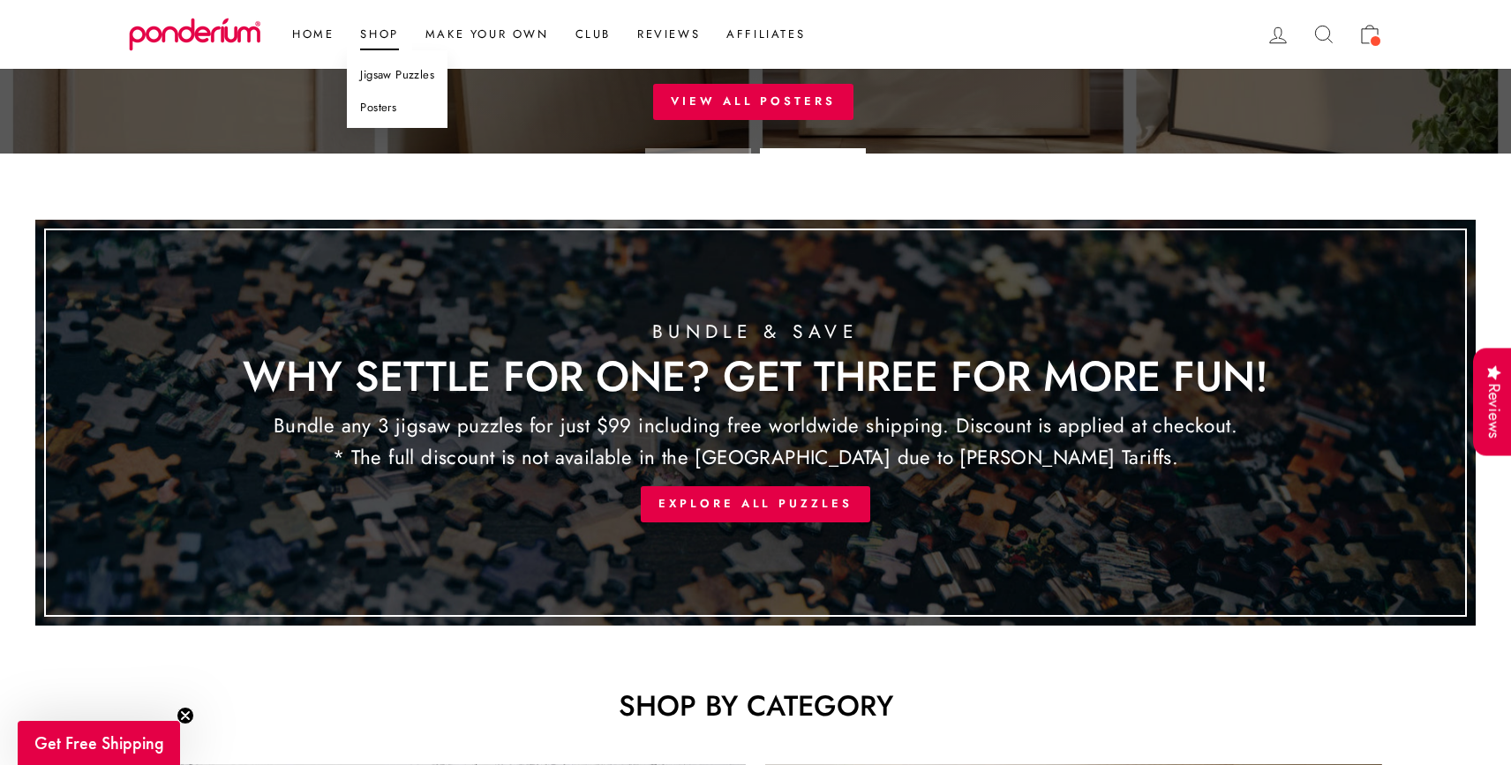
click at [388, 109] on link "Posters" at bounding box center [397, 108] width 101 height 33
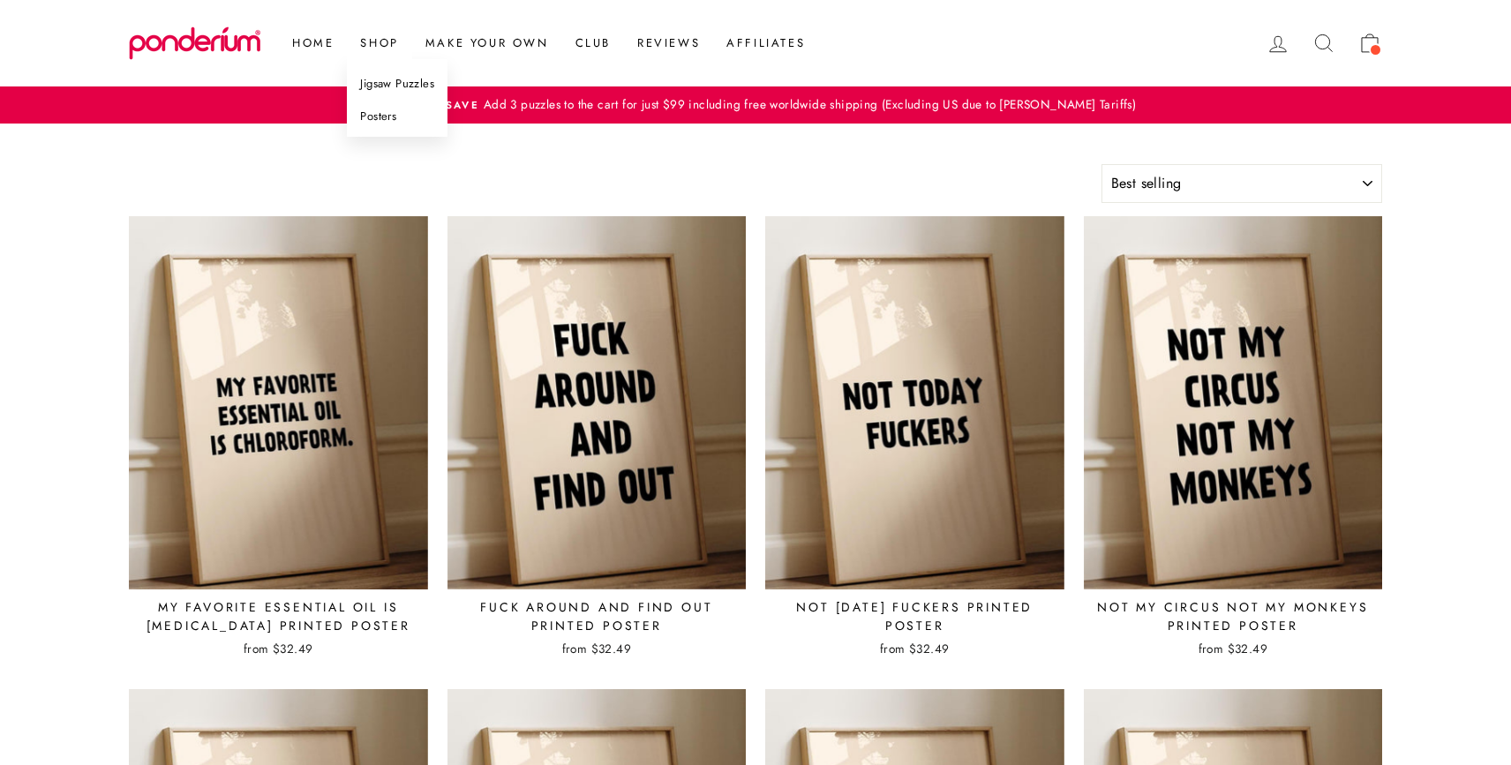
select select "best-selling"
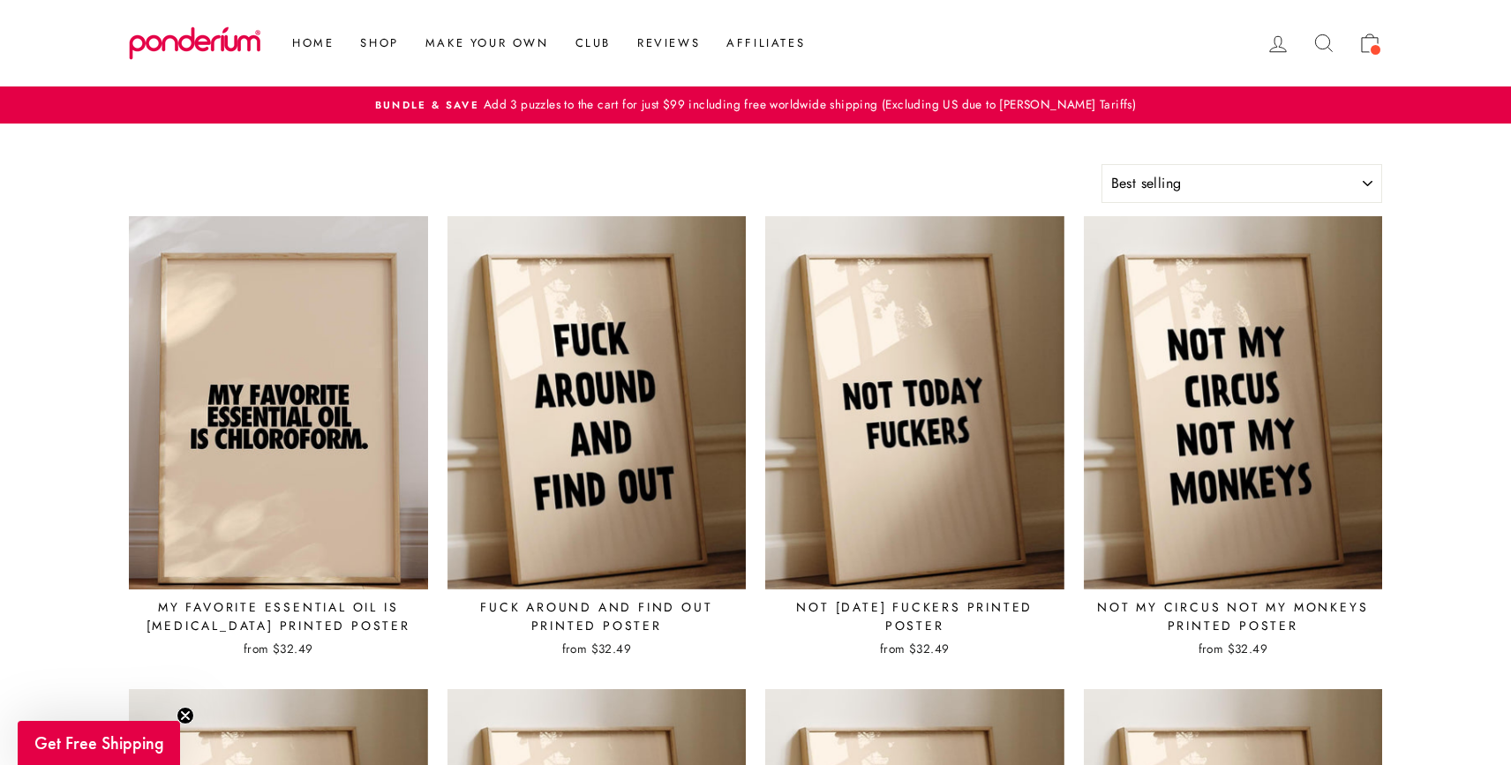
click at [316, 446] on img at bounding box center [278, 402] width 301 height 375
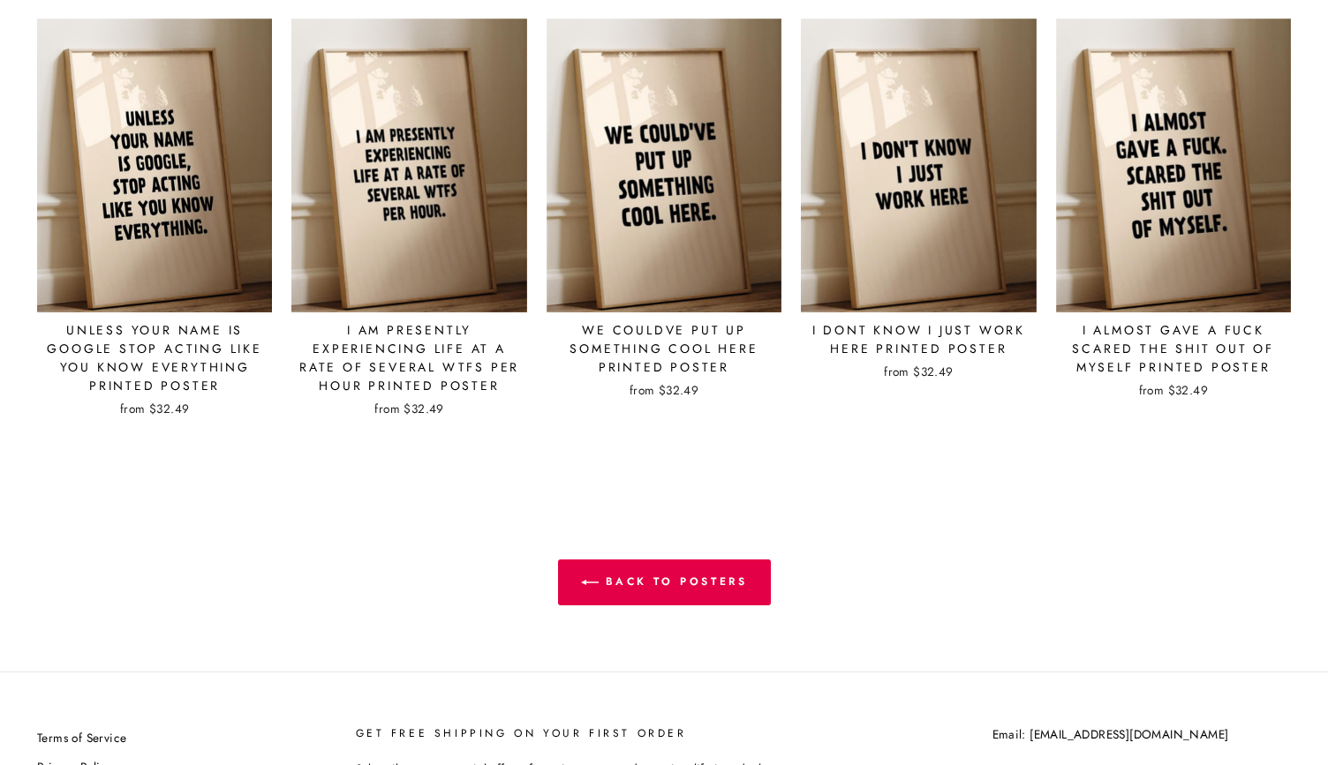
scroll to position [2041, 0]
